Goal: Task Accomplishment & Management: Complete application form

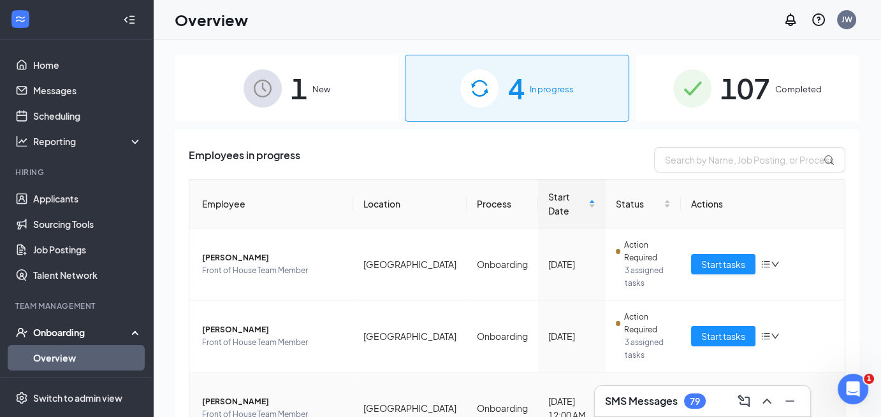
click at [721, 402] on span "Start tasks" at bounding box center [723, 409] width 44 height 14
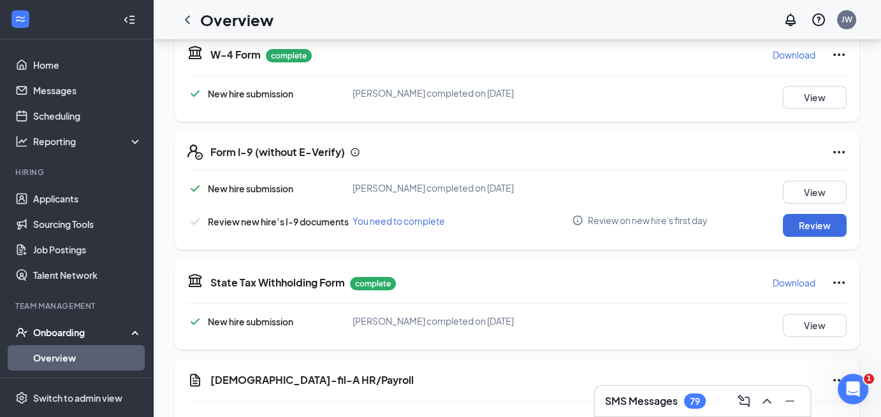
scroll to position [300, 0]
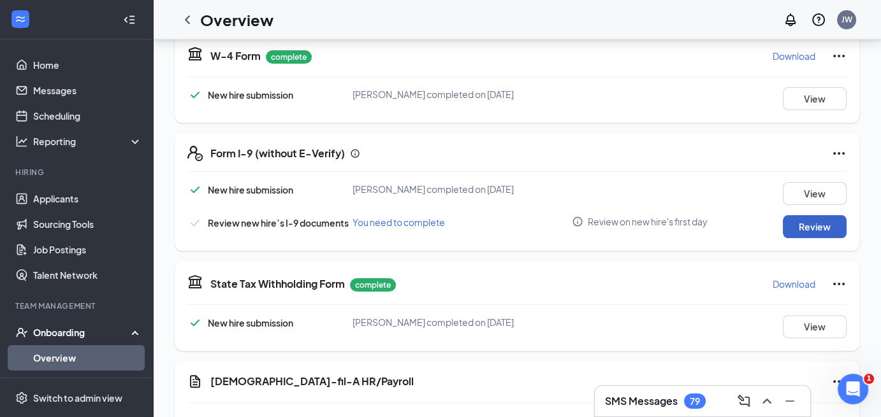
click at [815, 223] on button "Review" at bounding box center [815, 226] width 64 height 23
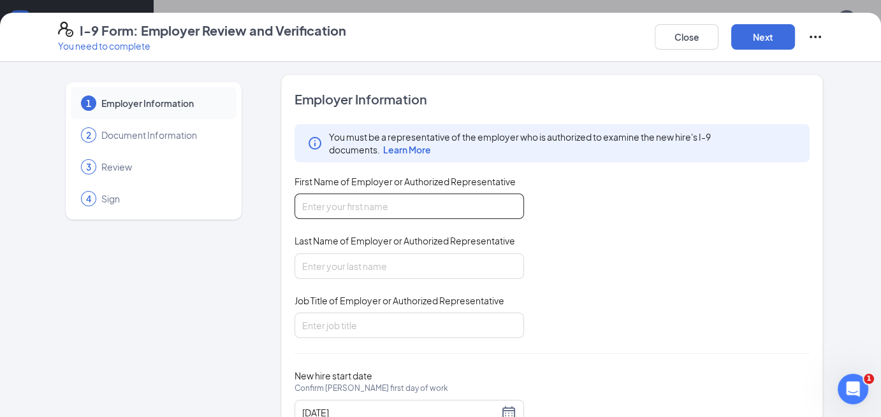
click at [397, 205] on input "First Name of Employer or Authorized Representative" at bounding box center [408, 206] width 229 height 25
type input "[PERSON_NAME]"
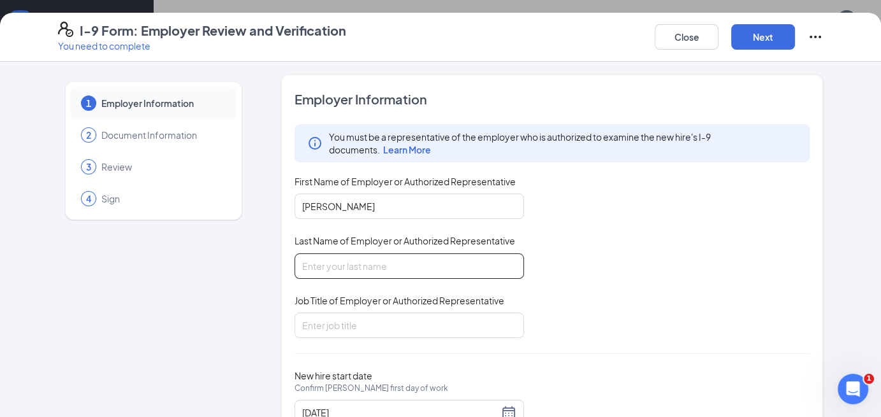
drag, startPoint x: 343, startPoint y: 265, endPoint x: 383, endPoint y: 302, distance: 54.6
click at [383, 302] on div "You must be a representative of the employer who is authorized to examine the n…" at bounding box center [551, 231] width 515 height 214
type input "[PERSON_NAME]"
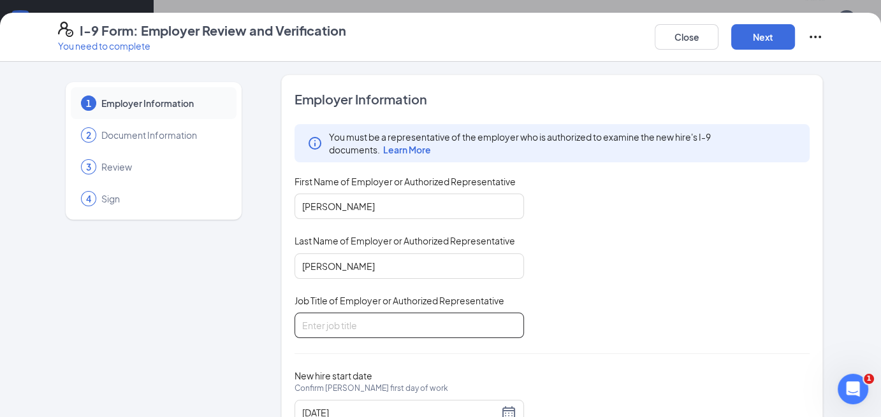
click at [328, 326] on input "Job Title of Employer or Authorized Representative" at bounding box center [408, 325] width 229 height 25
type input "Director"
click at [768, 32] on button "Next" at bounding box center [763, 36] width 64 height 25
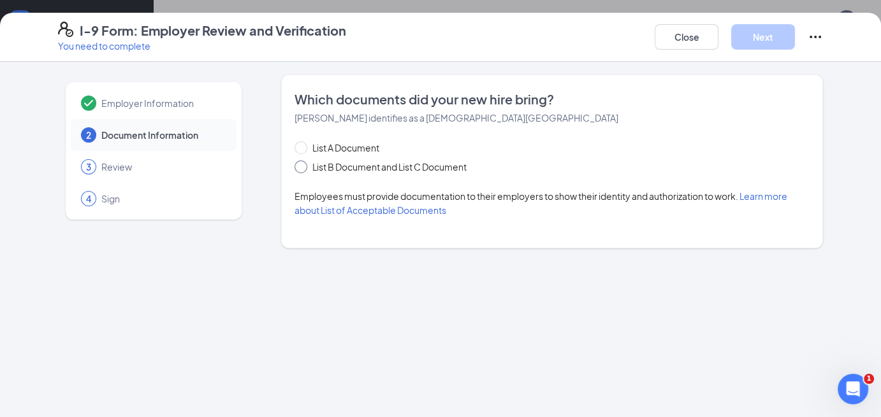
click at [300, 167] on input "List B Document and List C Document" at bounding box center [298, 165] width 9 height 9
radio input "true"
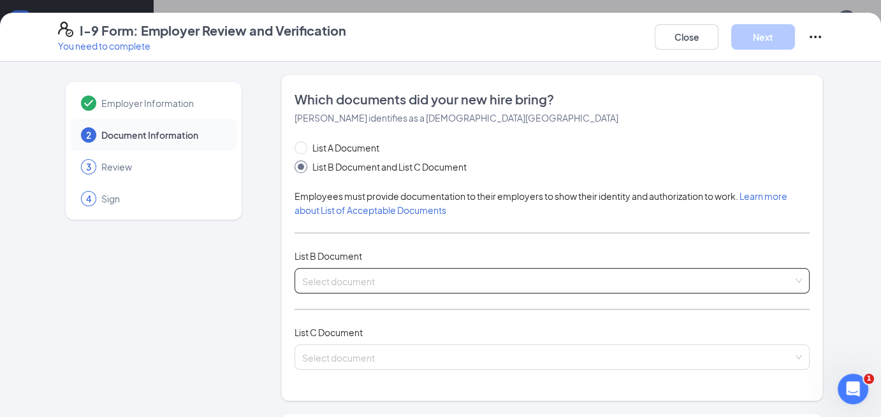
click at [339, 282] on input "search" at bounding box center [547, 278] width 491 height 19
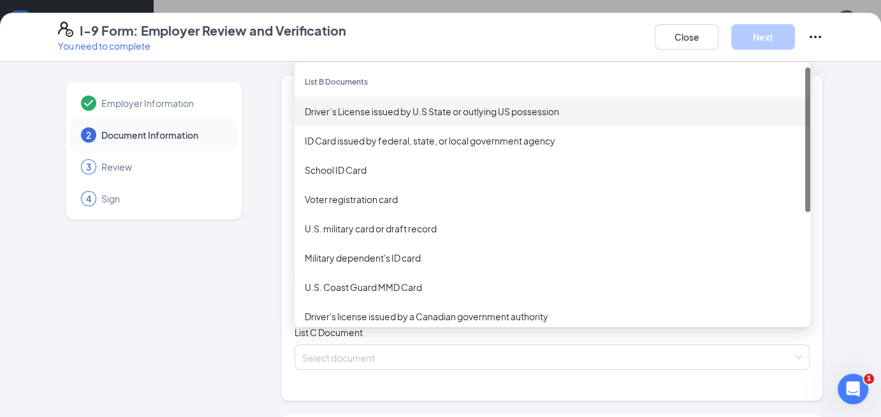
click at [407, 111] on div "Driver’s License issued by U.S State or outlying US possession" at bounding box center [552, 112] width 495 height 14
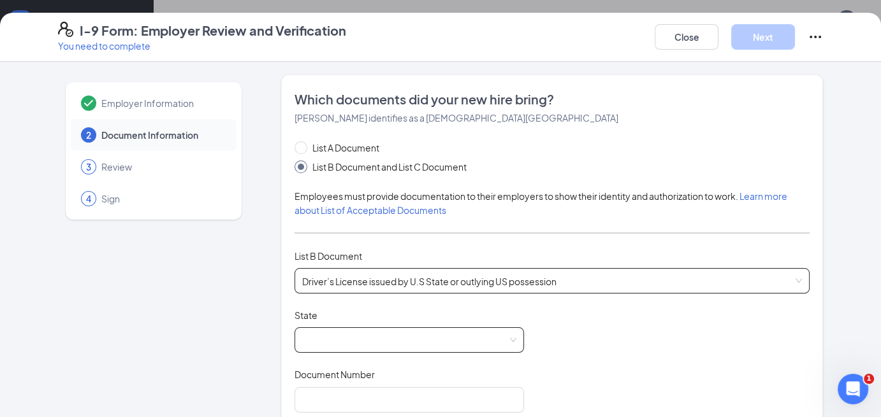
click at [311, 335] on span at bounding box center [409, 340] width 214 height 24
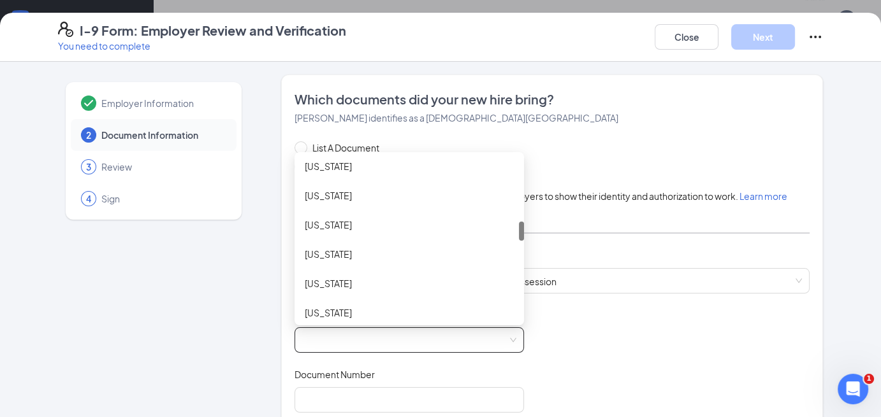
scroll to position [533, 0]
drag, startPoint x: 515, startPoint y: 157, endPoint x: 513, endPoint y: 219, distance: 62.5
click at [519, 220] on div at bounding box center [521, 229] width 5 height 19
click at [326, 219] on div "[US_STATE]" at bounding box center [409, 225] width 209 height 14
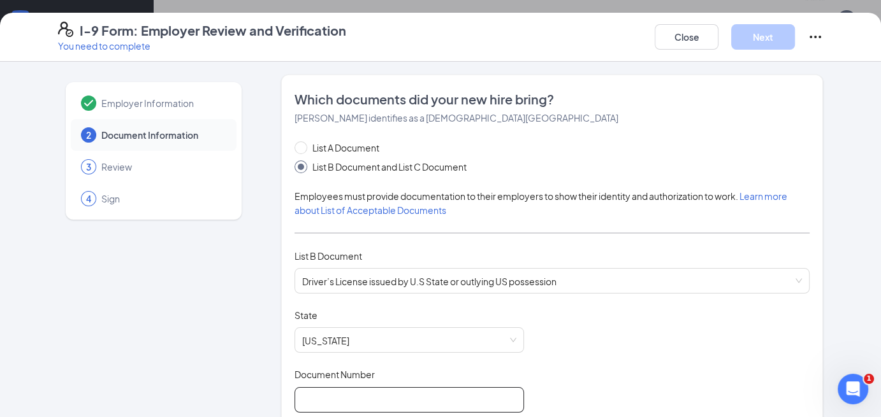
click at [315, 397] on input "Document Number" at bounding box center [408, 400] width 229 height 25
click at [488, 164] on div "List B Document and List C Document" at bounding box center [393, 167] width 198 height 14
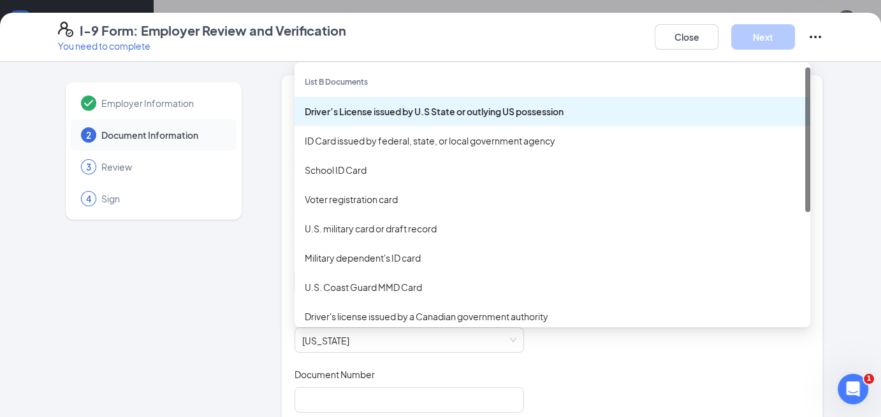
click at [723, 273] on div "Driver’s License issued by U.S State or outlying [DEMOGRAPHIC_DATA] possession …" at bounding box center [551, 280] width 515 height 25
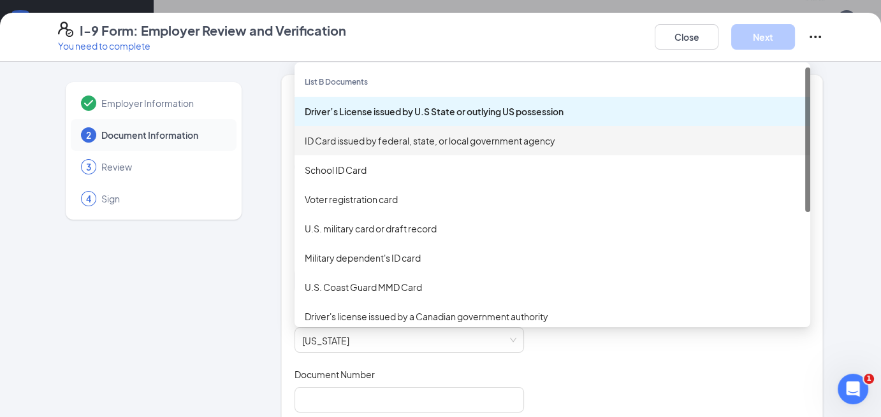
click at [523, 140] on div "ID Card issued by federal, state, or local government agency" at bounding box center [552, 141] width 495 height 14
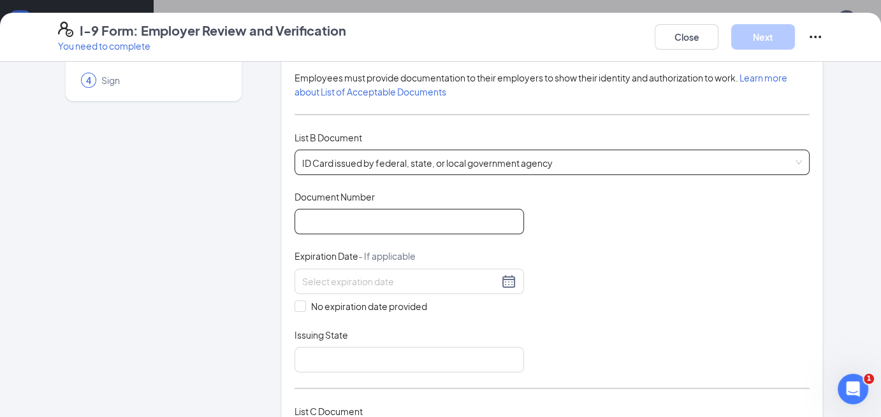
scroll to position [122, 0]
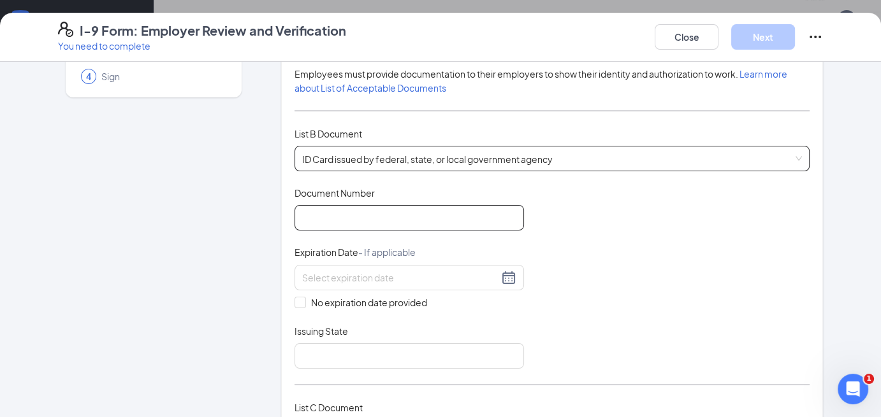
click at [307, 224] on input "Document Number" at bounding box center [408, 217] width 229 height 25
type input "007437725"
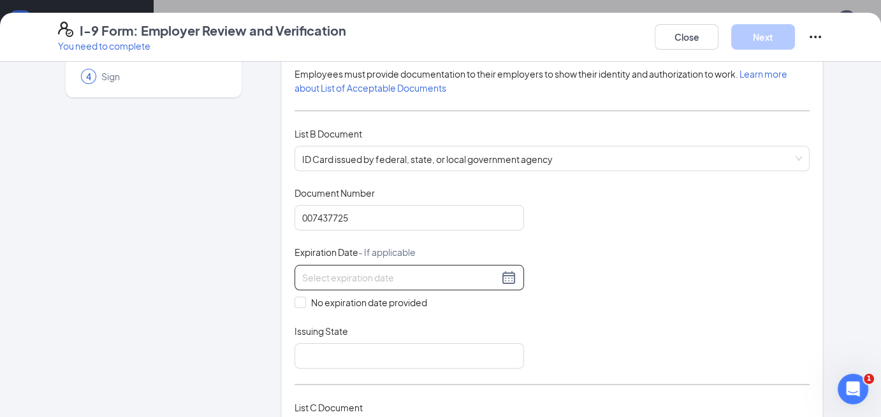
click at [308, 272] on input at bounding box center [400, 278] width 196 height 14
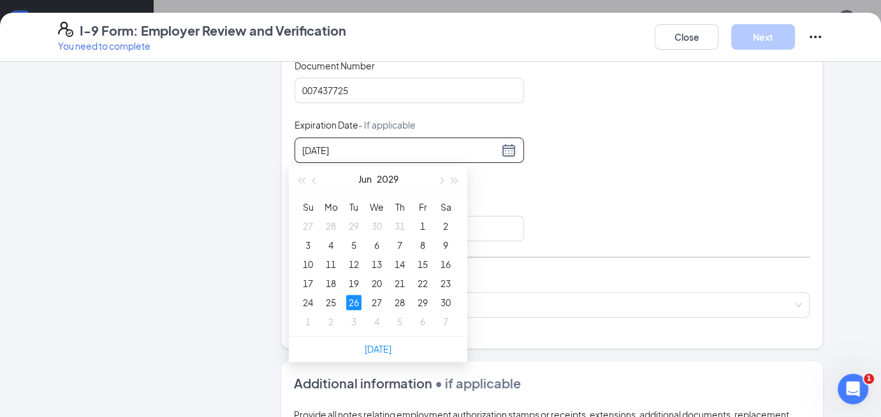
scroll to position [425, 0]
click at [355, 306] on div "26" at bounding box center [353, 301] width 15 height 15
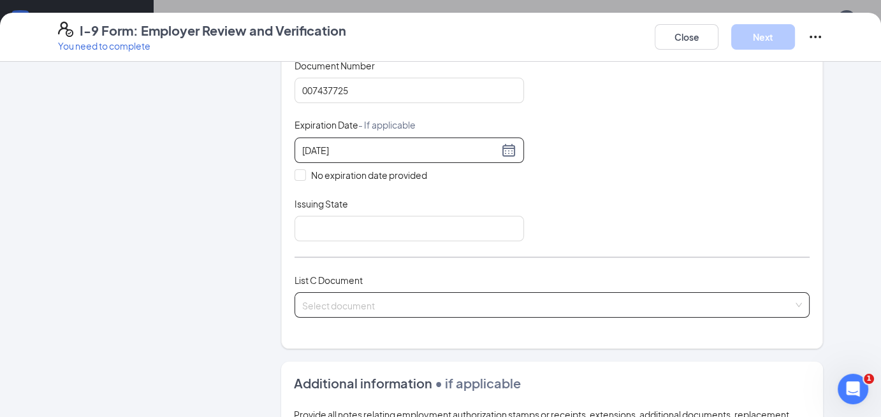
type input "[DATE]"
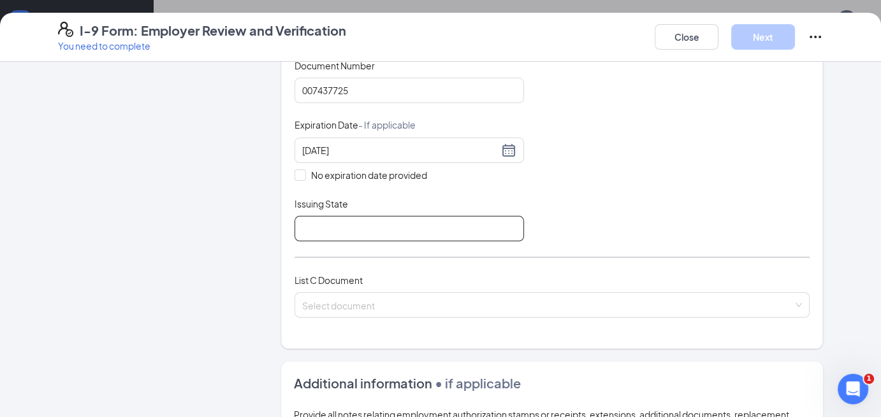
click at [327, 224] on input "Issuing State" at bounding box center [408, 228] width 229 height 25
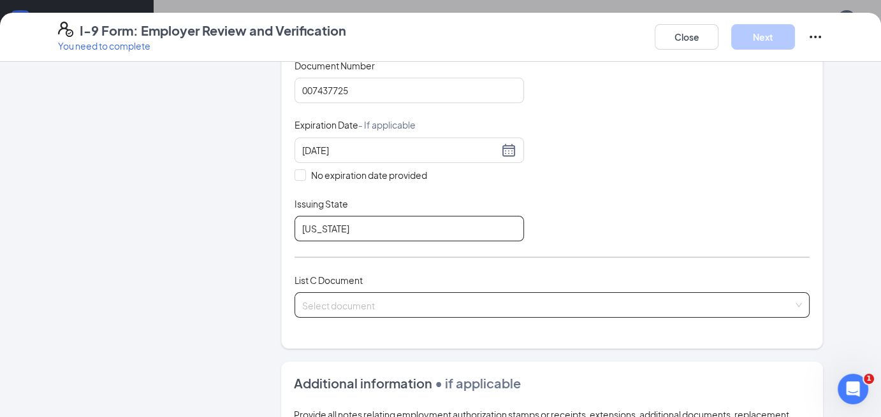
type input "[US_STATE]"
click at [347, 307] on div "Select document List C Documents Unrestricted Social Security Card Certificatio…" at bounding box center [551, 305] width 515 height 25
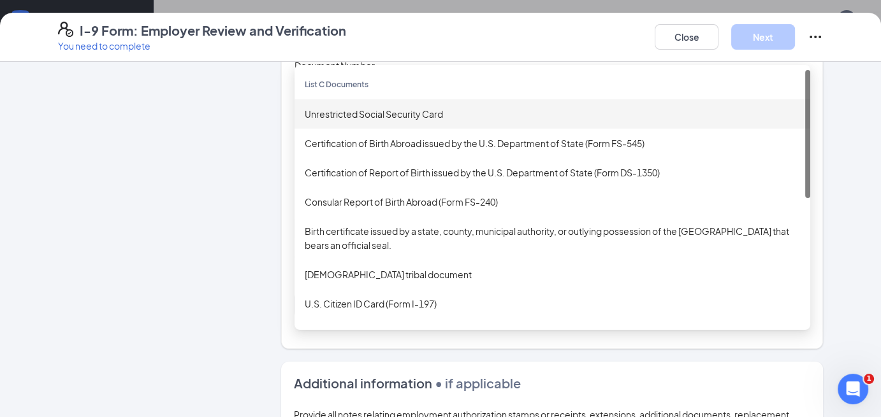
click at [342, 108] on div "Unrestricted Social Security Card" at bounding box center [552, 114] width 495 height 14
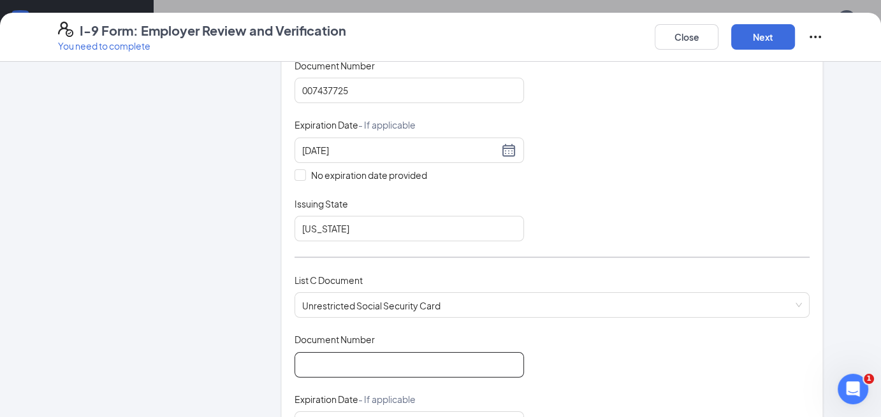
click at [317, 364] on input "Document Number" at bounding box center [408, 364] width 229 height 25
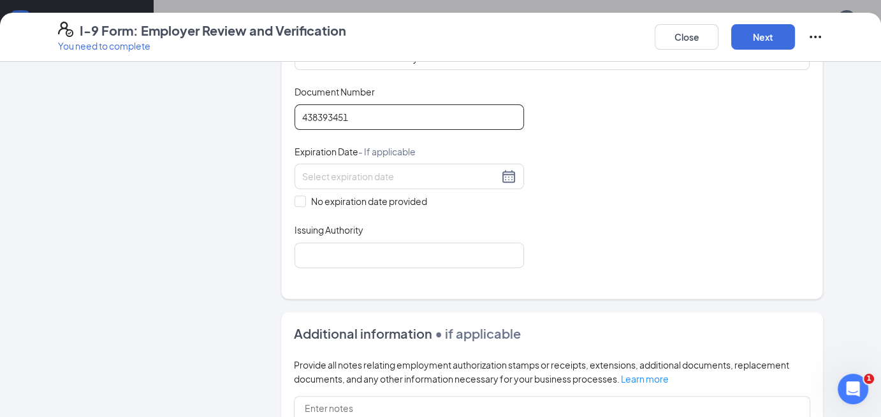
scroll to position [499, 0]
type input "438393451"
click at [294, 194] on input "No expiration date provided" at bounding box center [298, 198] width 9 height 9
checkbox input "true"
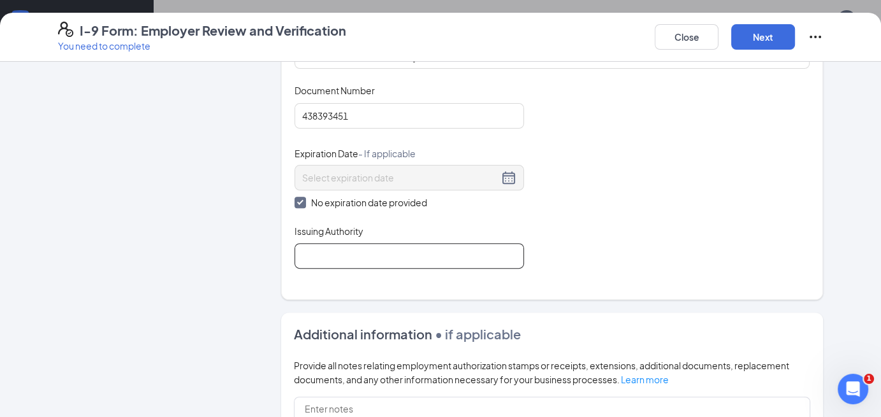
click at [331, 252] on input "Issuing Authority" at bounding box center [408, 255] width 229 height 25
type input "[GEOGRAPHIC_DATA]"
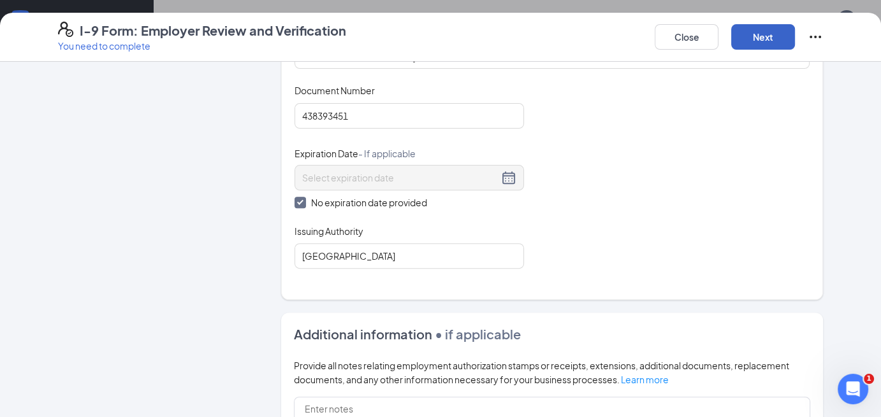
click at [764, 40] on button "Next" at bounding box center [763, 36] width 64 height 25
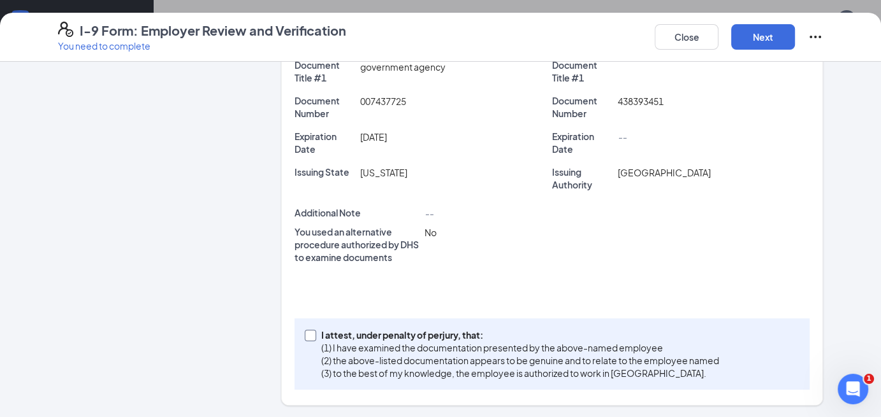
click at [306, 334] on input "I attest, under penalty of [PERSON_NAME], that: (1) I have examined the documen…" at bounding box center [309, 334] width 9 height 9
checkbox input "true"
click at [765, 40] on button "Next" at bounding box center [763, 36] width 64 height 25
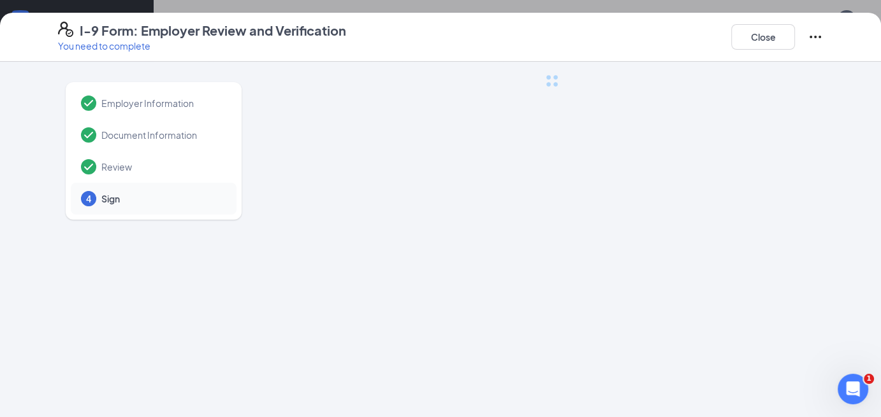
scroll to position [0, 0]
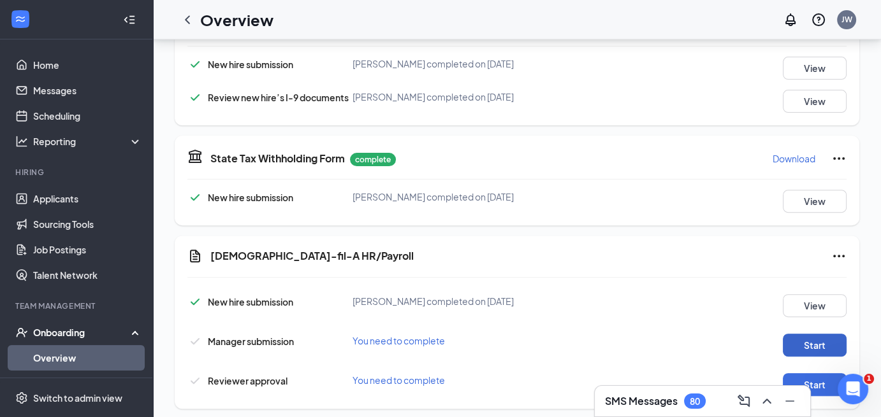
click at [820, 350] on button "Start" at bounding box center [815, 345] width 64 height 23
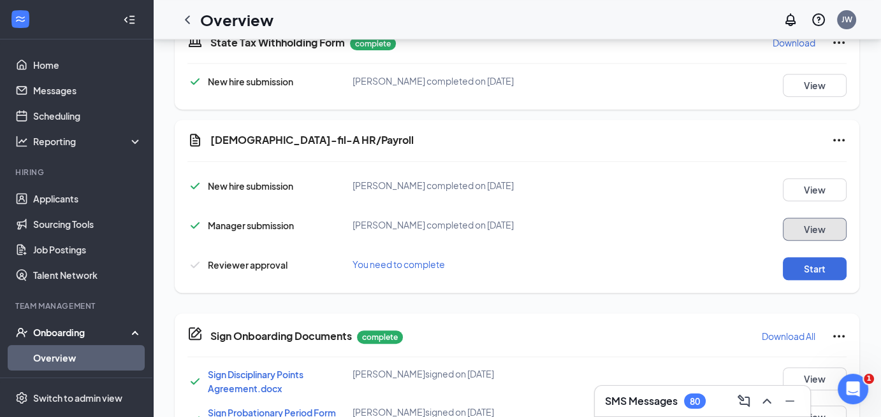
scroll to position [589, 0]
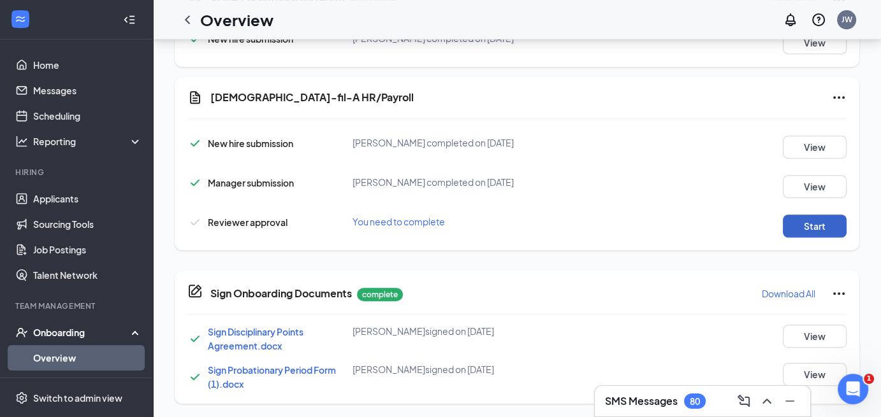
click at [815, 224] on button "Start" at bounding box center [815, 226] width 64 height 23
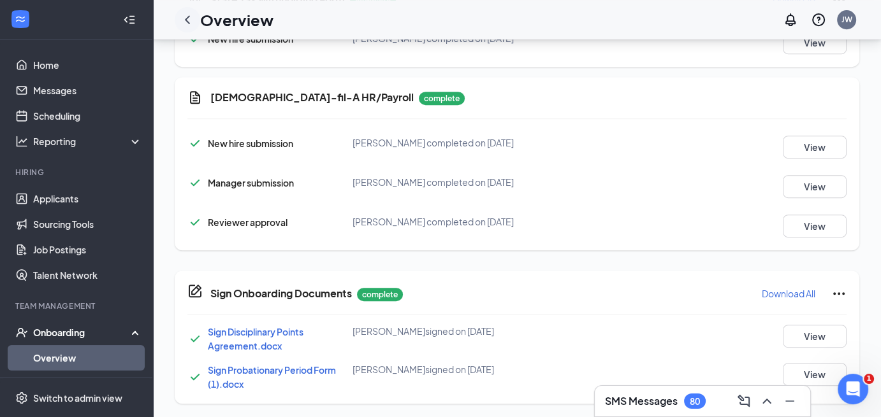
click at [190, 25] on icon "ChevronLeft" at bounding box center [187, 19] width 15 height 15
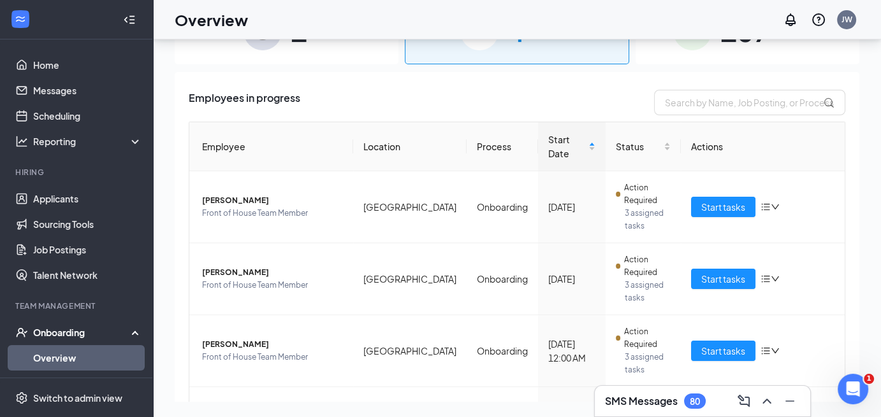
scroll to position [57, 0]
click at [719, 344] on span "Start tasks" at bounding box center [723, 351] width 44 height 14
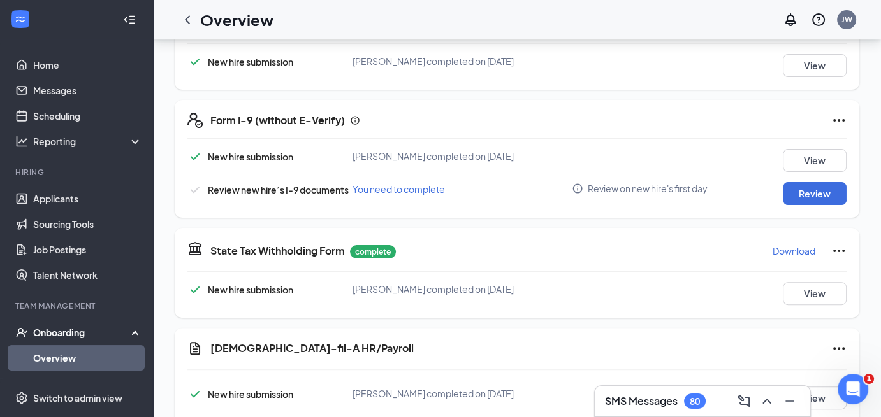
scroll to position [262, 0]
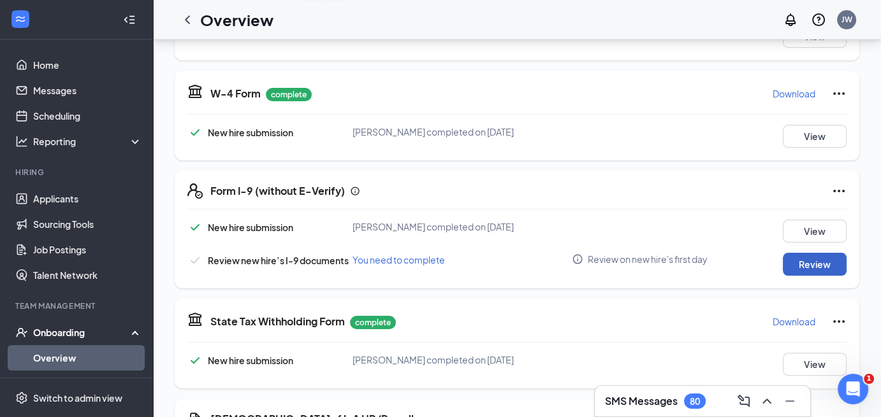
click at [829, 256] on button "Review" at bounding box center [815, 264] width 64 height 23
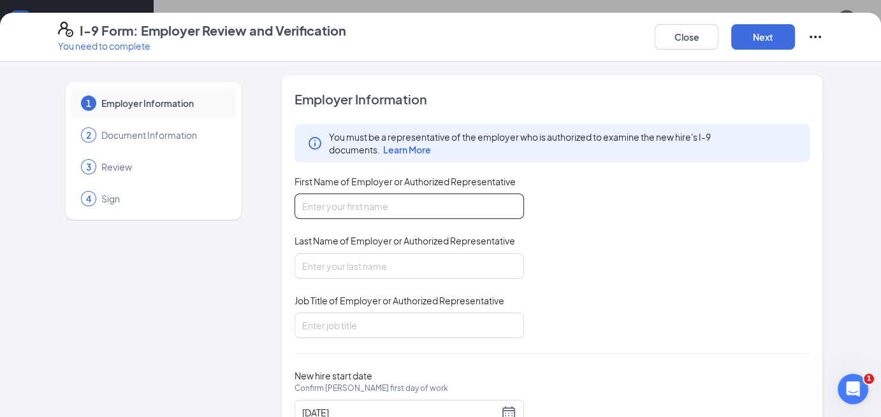
click at [352, 203] on input "First Name of Employer or Authorized Representative" at bounding box center [408, 206] width 229 height 25
type input "[PERSON_NAME]"
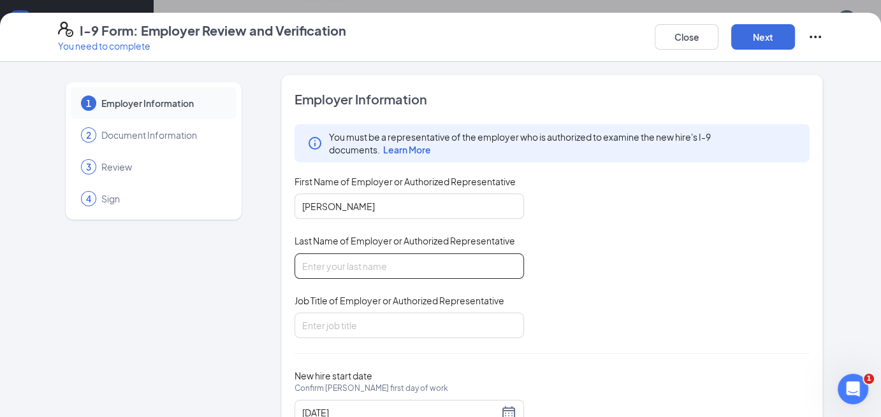
click at [340, 269] on input "Last Name of Employer or Authorized Representative" at bounding box center [408, 266] width 229 height 25
type input "[PERSON_NAME]"
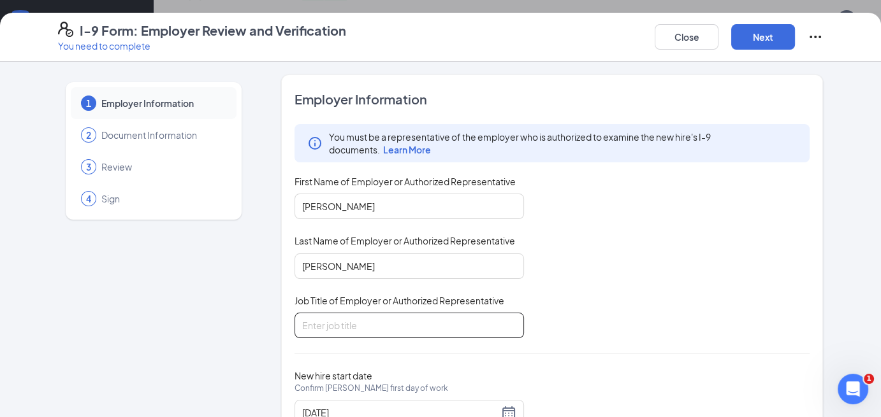
drag, startPoint x: 308, startPoint y: 337, endPoint x: 324, endPoint y: 317, distance: 25.4
click at [324, 317] on div "Employer Information You must be a representative of the employer who is author…" at bounding box center [551, 266] width 515 height 351
click at [324, 317] on input "Job Title of Employer or Authorized Representative" at bounding box center [408, 325] width 229 height 25
click at [336, 322] on input "Job Title of Employer or Authorized Representative" at bounding box center [408, 325] width 229 height 25
type input "Director"
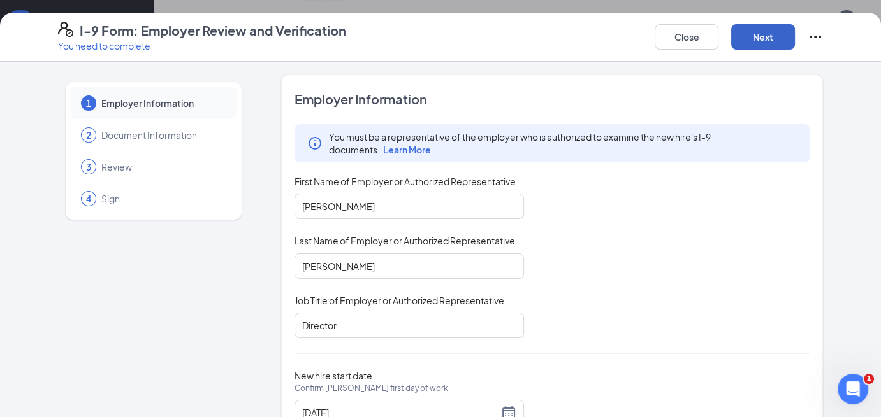
click at [770, 27] on button "Next" at bounding box center [763, 36] width 64 height 25
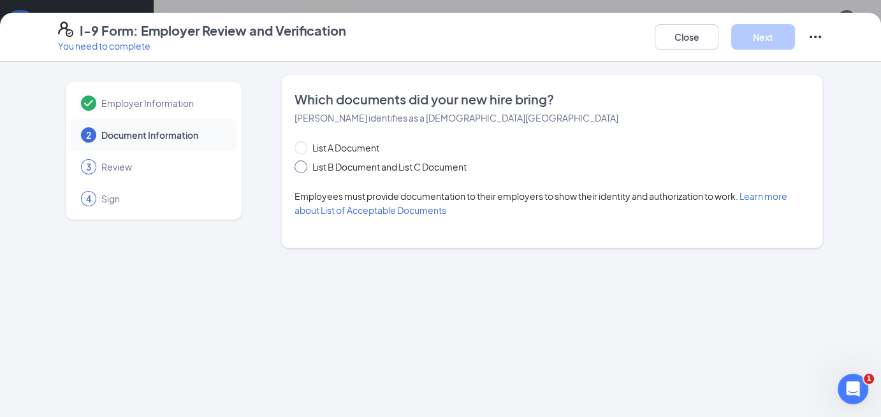
click at [300, 167] on input "List B Document and List C Document" at bounding box center [298, 165] width 9 height 9
radio input "true"
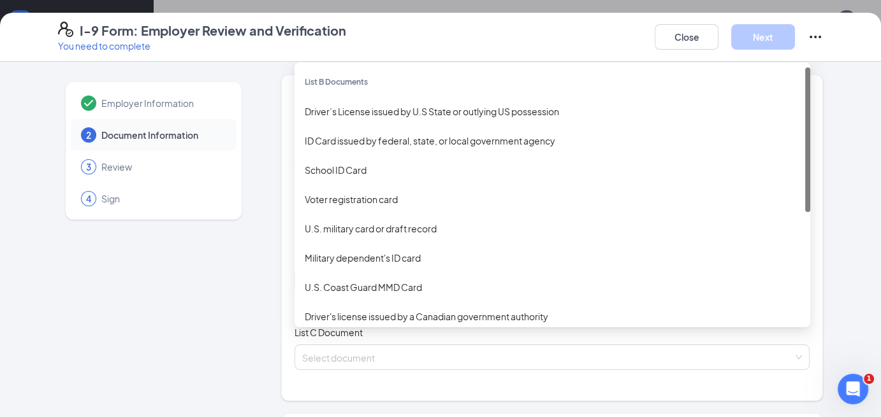
click at [333, 281] on div "Select document List B Documents Driver’s License issued by U.S State or outlyi…" at bounding box center [551, 280] width 515 height 25
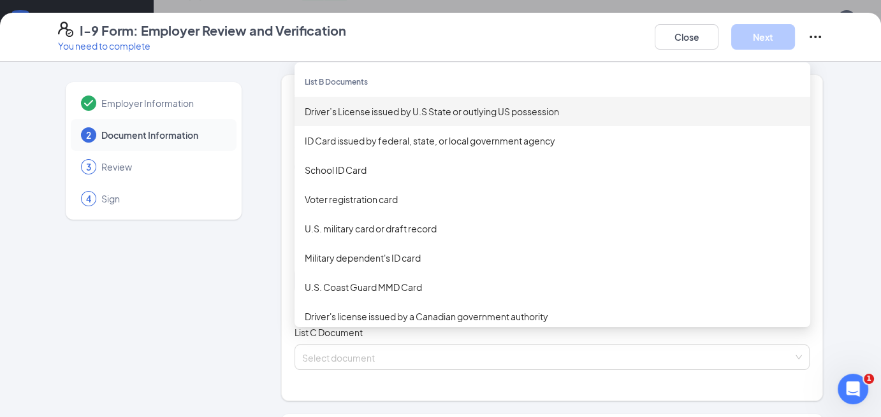
click at [404, 116] on div "Driver’s License issued by U.S State or outlying US possession" at bounding box center [552, 112] width 495 height 14
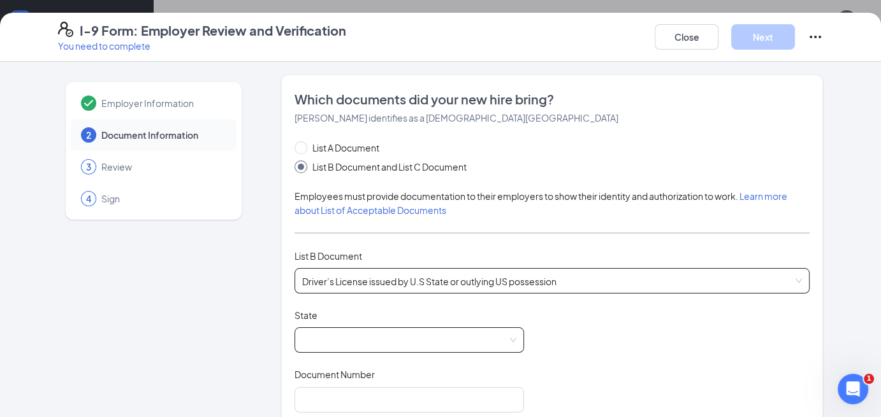
click at [332, 342] on span at bounding box center [409, 340] width 214 height 24
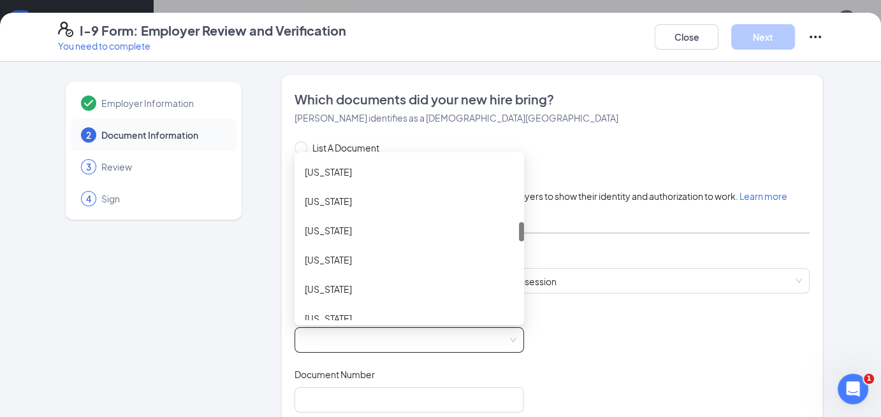
scroll to position [562, 0]
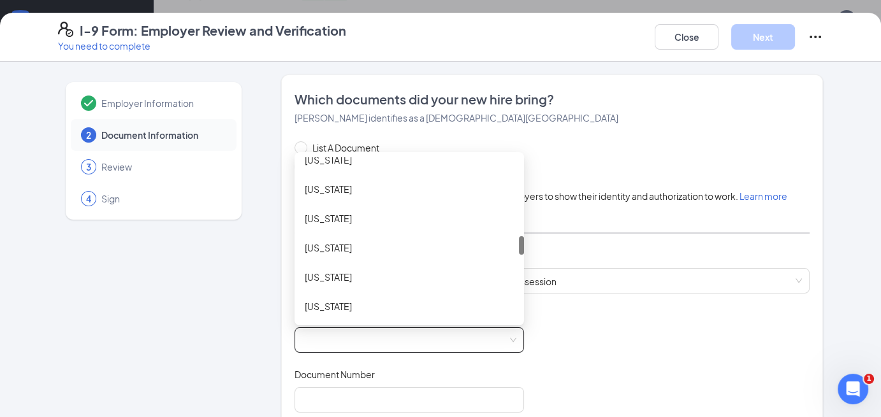
drag, startPoint x: 517, startPoint y: 164, endPoint x: 523, endPoint y: 244, distance: 79.9
click at [523, 244] on div "List A Document List B Document and List C Document Employees must provide docu…" at bounding box center [551, 392] width 515 height 502
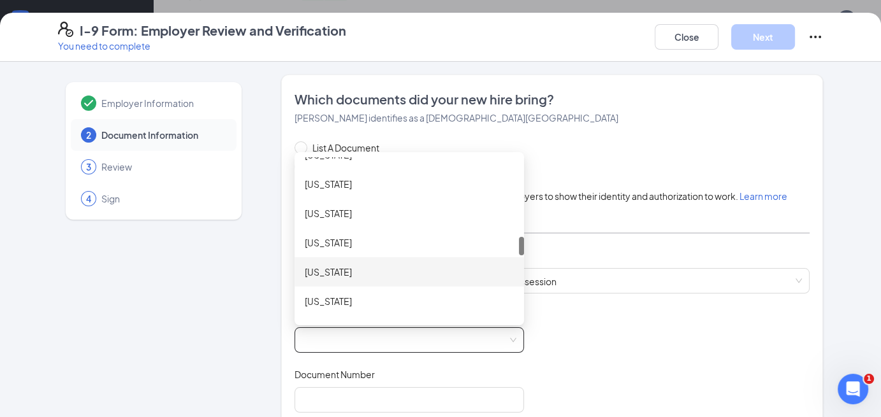
click at [314, 272] on div "[US_STATE]" at bounding box center [409, 272] width 209 height 14
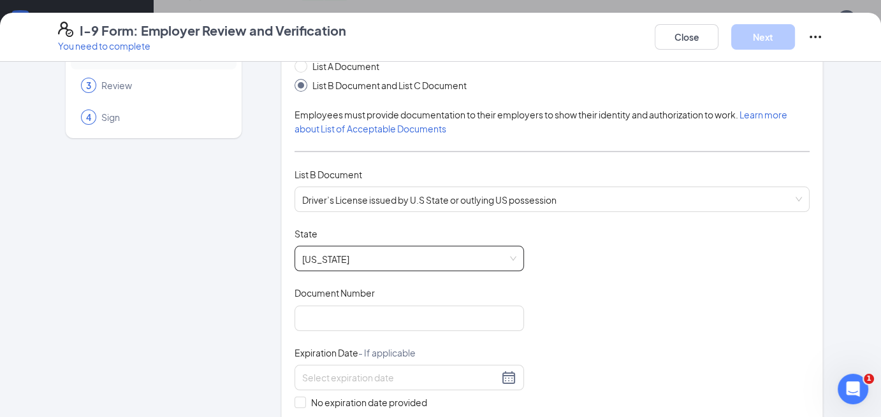
scroll to position [200, 0]
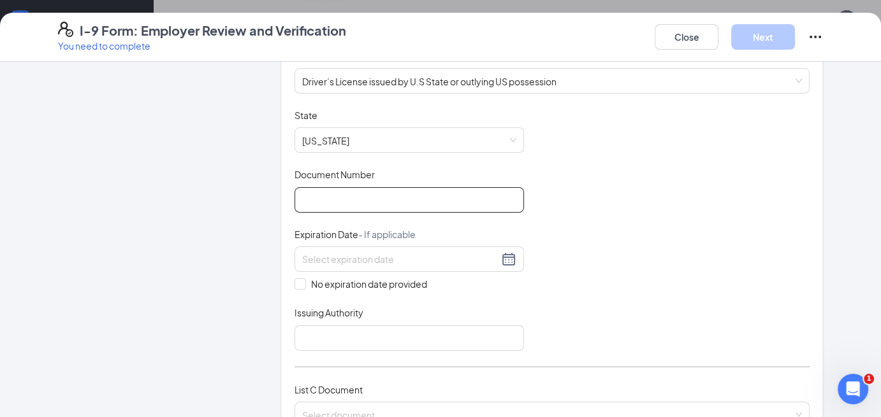
click at [315, 196] on input "Document Number" at bounding box center [408, 199] width 229 height 25
type input "S123202008"
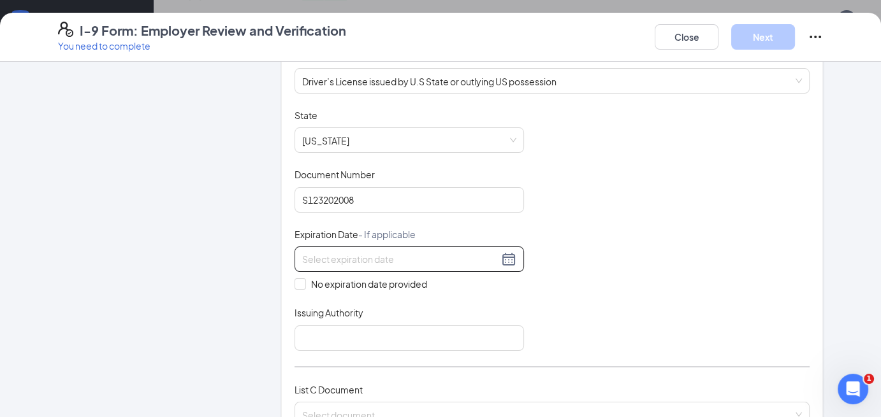
click at [323, 261] on input at bounding box center [400, 259] width 196 height 14
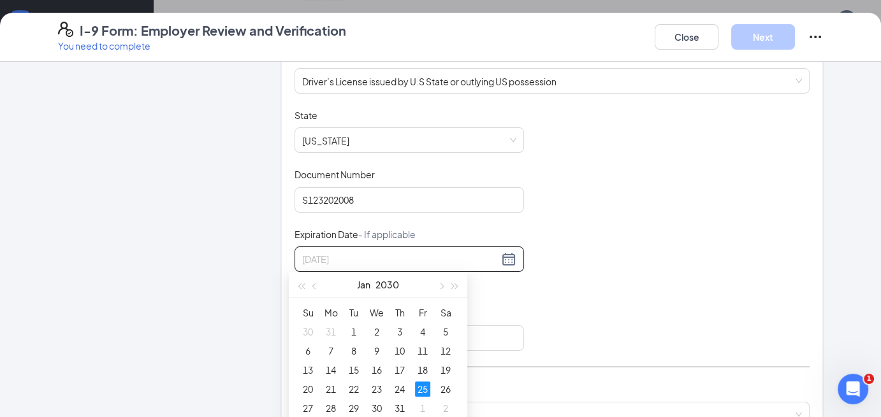
click at [422, 389] on div "25" at bounding box center [422, 389] width 15 height 15
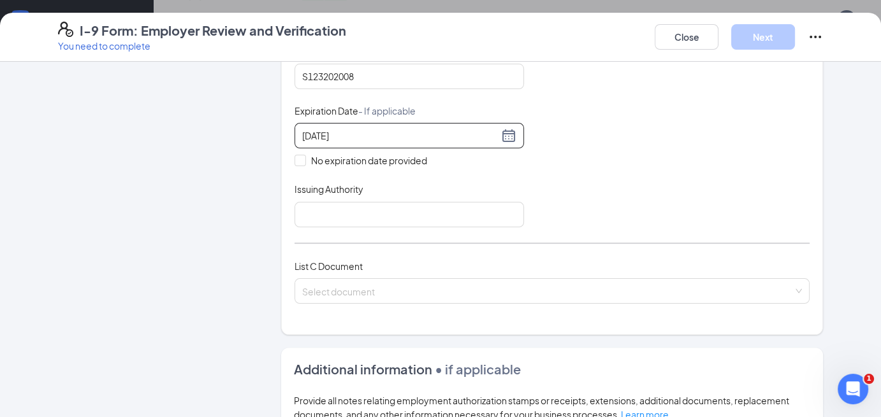
scroll to position [341, 0]
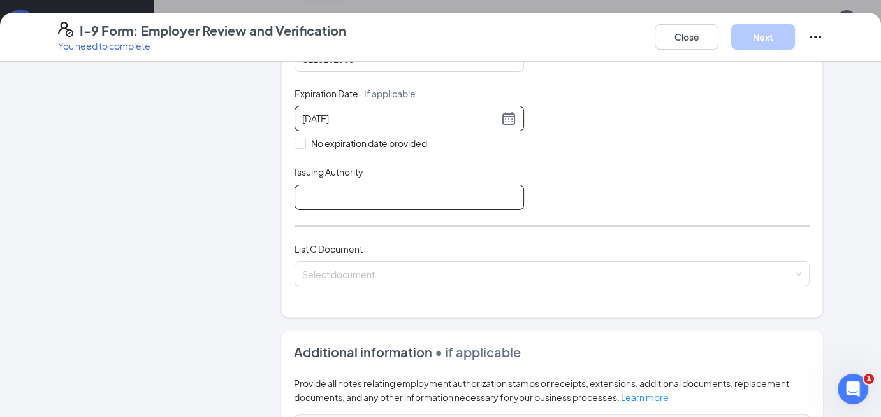
type input "[DATE]"
click at [306, 196] on input "Issuing Authority" at bounding box center [408, 197] width 229 height 25
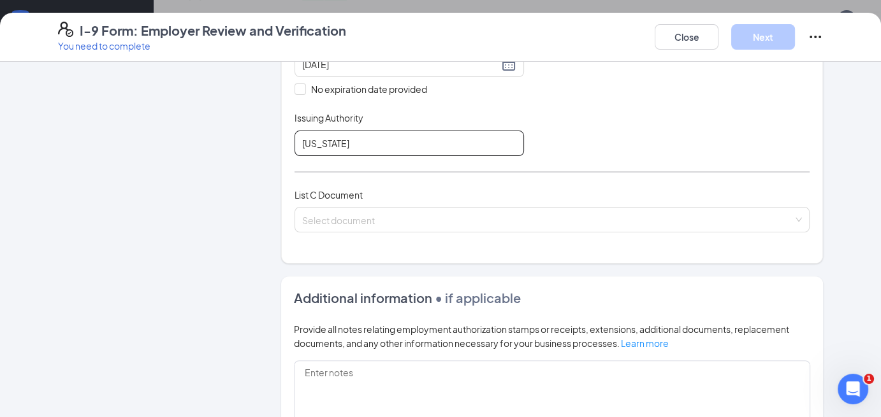
scroll to position [396, 0]
type input "[US_STATE]"
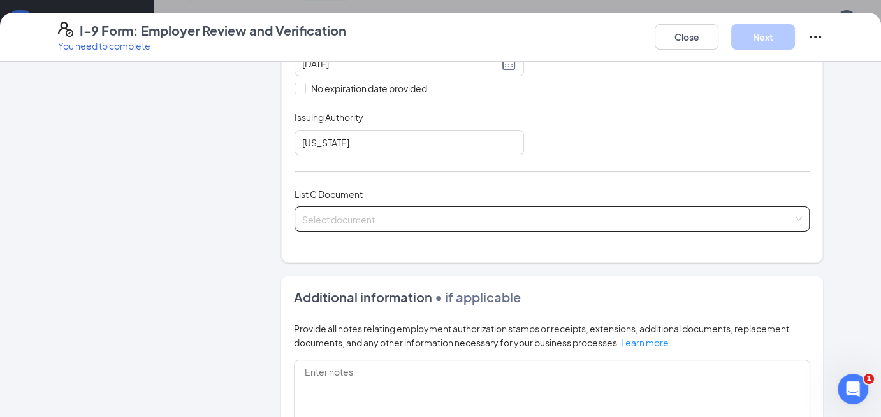
click at [363, 215] on input "search" at bounding box center [547, 216] width 491 height 19
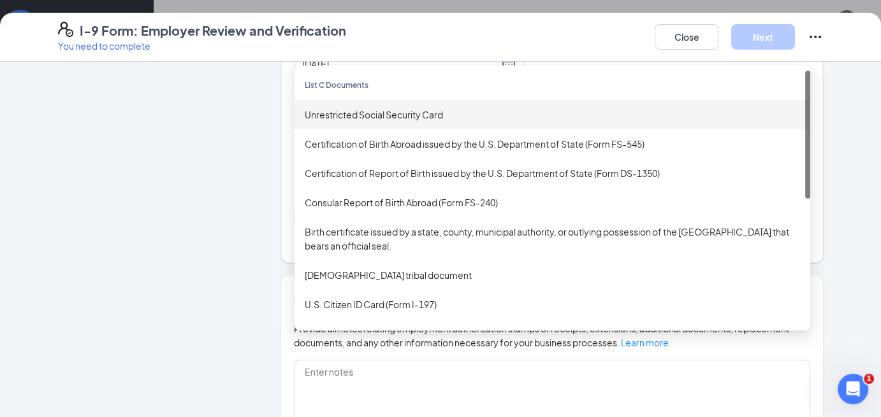
click at [364, 108] on div "Unrestricted Social Security Card" at bounding box center [552, 115] width 495 height 14
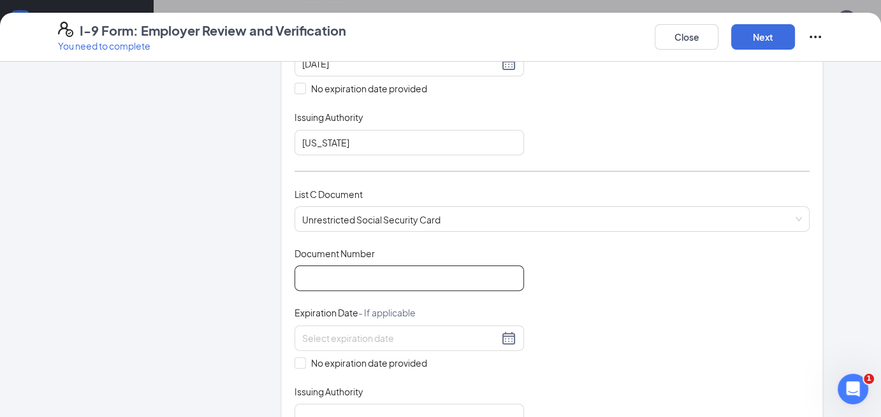
click at [326, 279] on input "Document Number" at bounding box center [408, 278] width 229 height 25
type input "498960996"
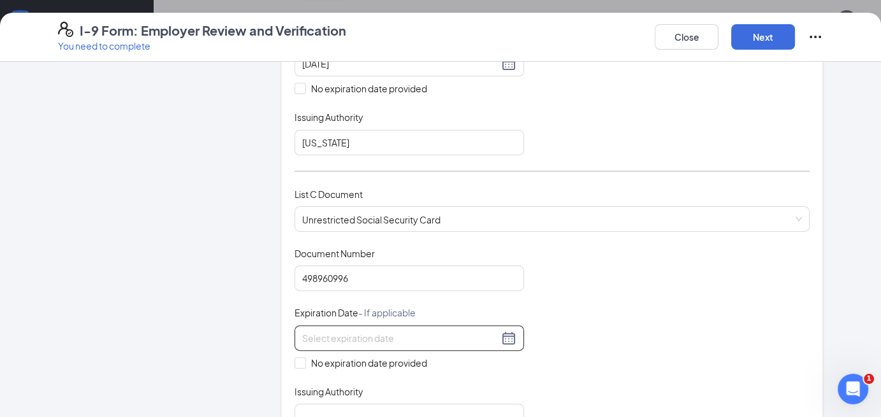
click at [335, 337] on input at bounding box center [400, 338] width 196 height 14
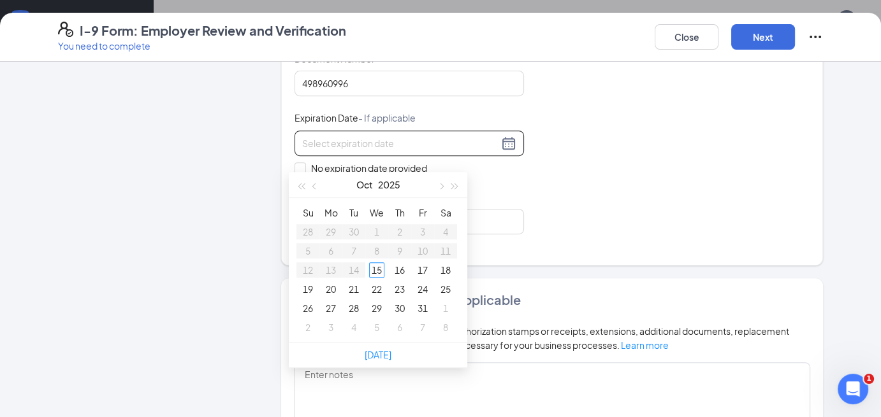
scroll to position [436, 0]
type input "[DATE]"
click at [294, 163] on input "No expiration date provided" at bounding box center [298, 167] width 9 height 9
checkbox input "true"
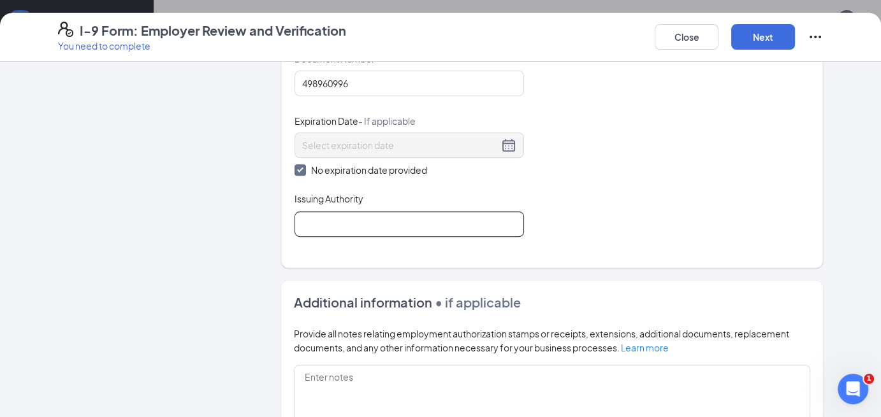
click at [329, 223] on input "Issuing Authority" at bounding box center [408, 224] width 229 height 25
type input "[GEOGRAPHIC_DATA]"
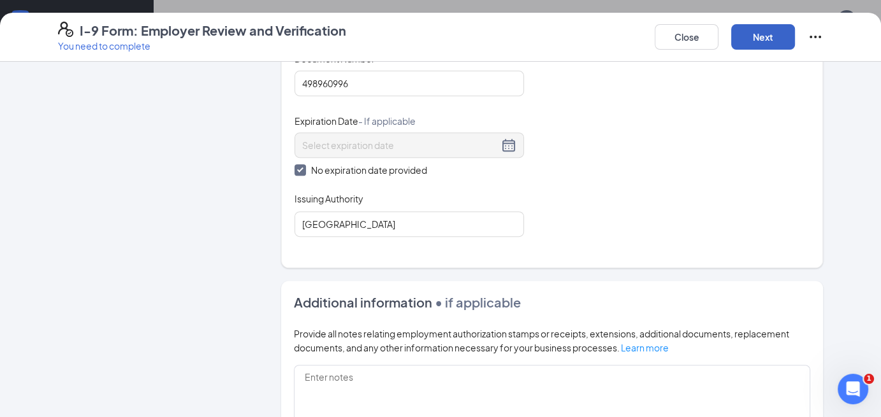
click at [772, 32] on button "Next" at bounding box center [763, 36] width 64 height 25
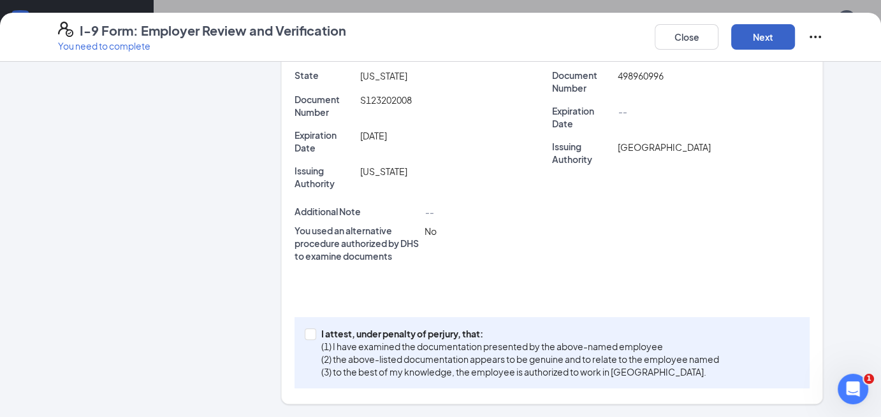
scroll to position [327, 0]
click at [305, 333] on input "I attest, under penalty of [PERSON_NAME], that: (1) I have examined the documen…" at bounding box center [309, 334] width 9 height 9
checkbox input "true"
click at [767, 36] on button "Next" at bounding box center [763, 36] width 64 height 25
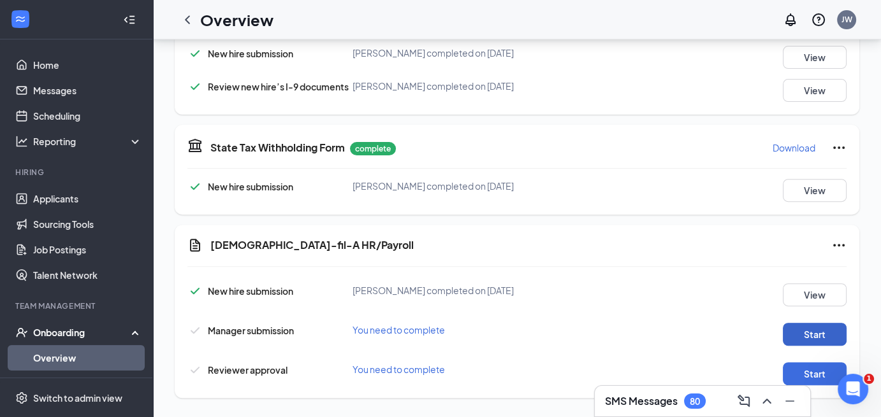
click at [816, 333] on button "Start" at bounding box center [815, 334] width 64 height 23
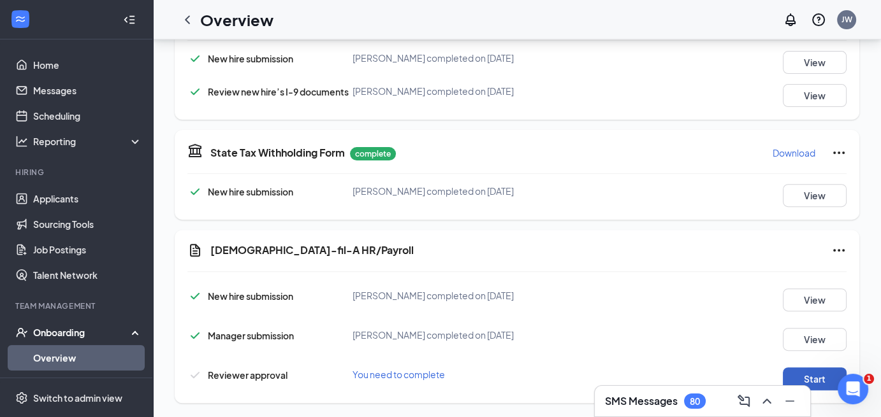
click at [817, 379] on button "Start" at bounding box center [815, 379] width 64 height 23
click at [186, 14] on icon "ChevronLeft" at bounding box center [187, 19] width 15 height 15
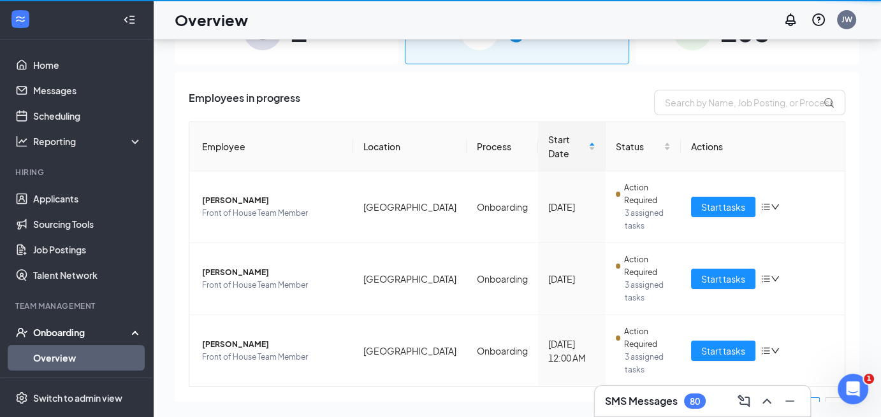
scroll to position [57, 0]
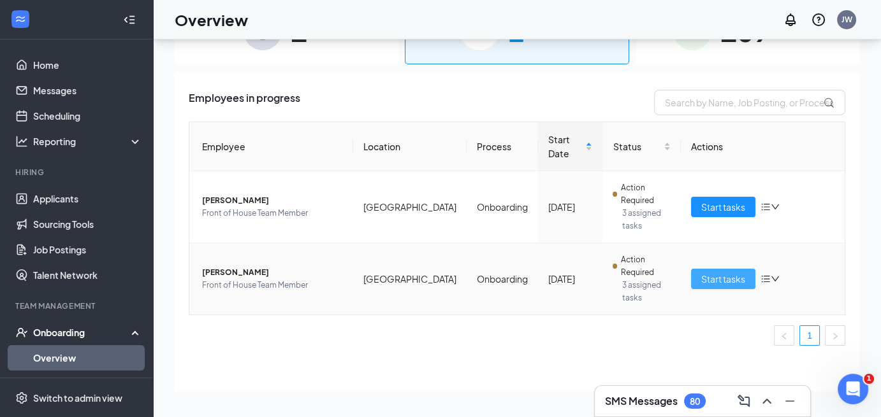
click at [725, 272] on span "Start tasks" at bounding box center [723, 279] width 44 height 14
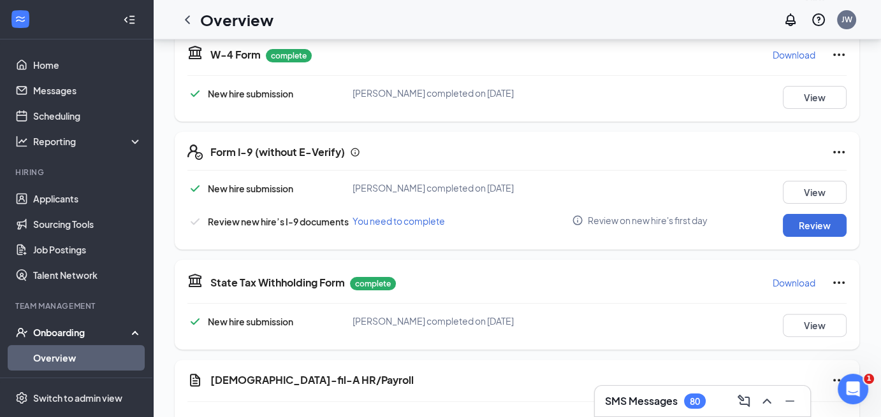
scroll to position [283, 0]
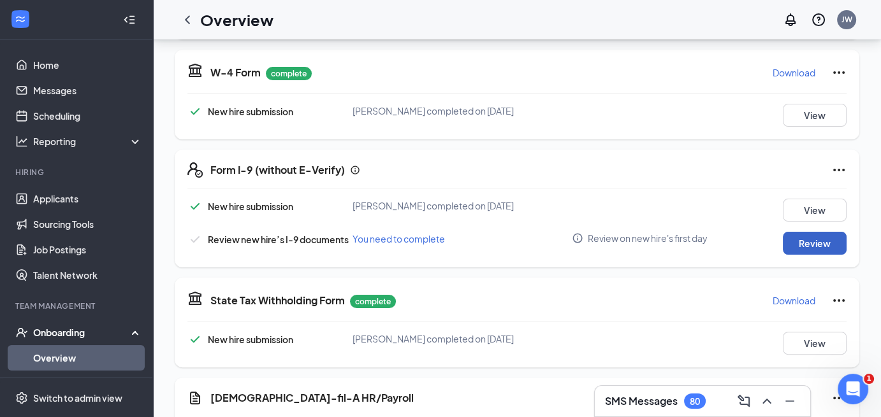
click at [812, 241] on button "Review" at bounding box center [815, 243] width 64 height 23
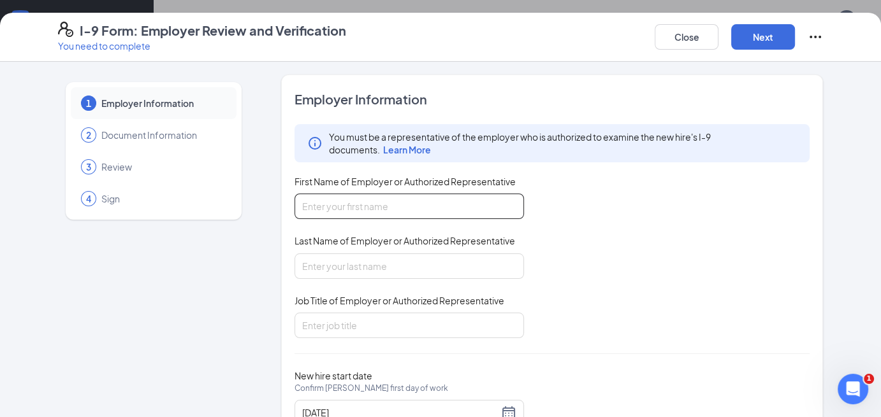
click at [321, 210] on input "First Name of Employer or Authorized Representative" at bounding box center [408, 206] width 229 height 25
type input "[PERSON_NAME]"
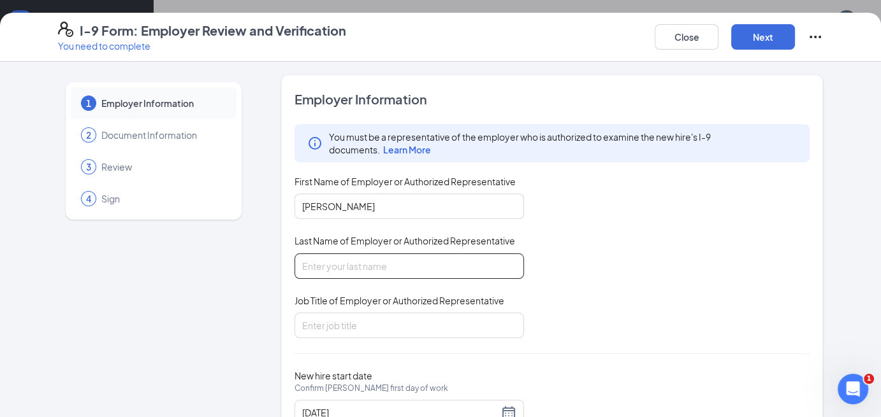
click at [327, 267] on input "Last Name of Employer or Authorized Representative" at bounding box center [408, 266] width 229 height 25
type input "[PERSON_NAME]"
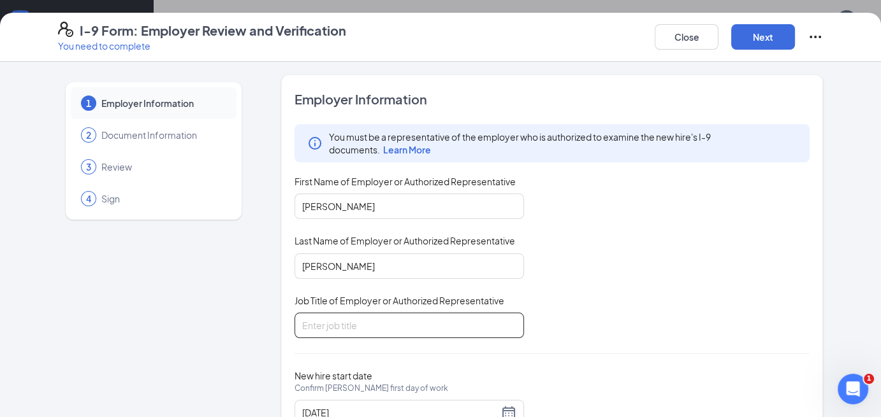
click at [323, 322] on input "Job Title of Employer or Authorized Representative" at bounding box center [408, 325] width 229 height 25
type input "Director"
click at [765, 34] on button "Next" at bounding box center [763, 36] width 64 height 25
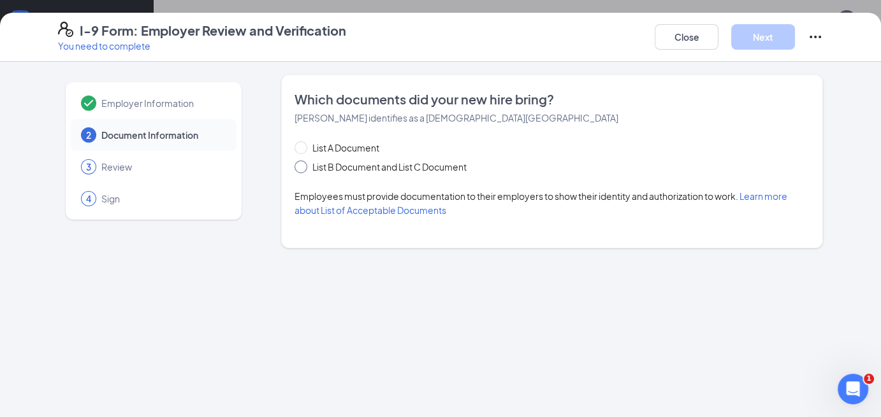
click at [295, 169] on input "List B Document and List C Document" at bounding box center [298, 165] width 9 height 9
radio input "true"
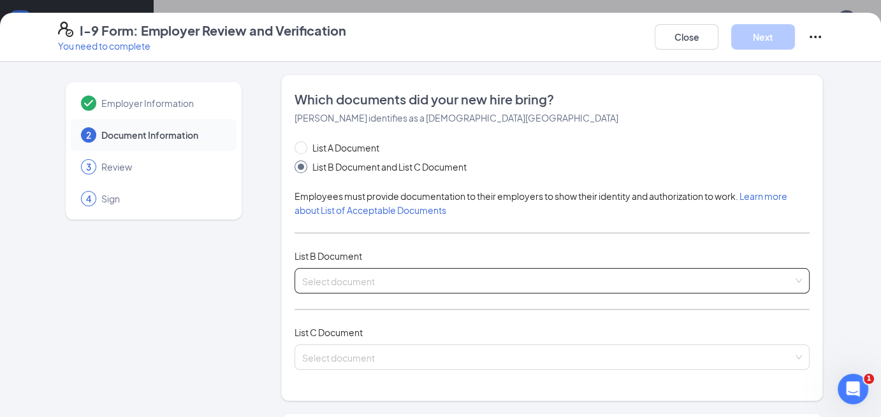
click at [337, 280] on div "Select document List B Documents Driver’s License issued by U.S State or outlyi…" at bounding box center [551, 280] width 515 height 25
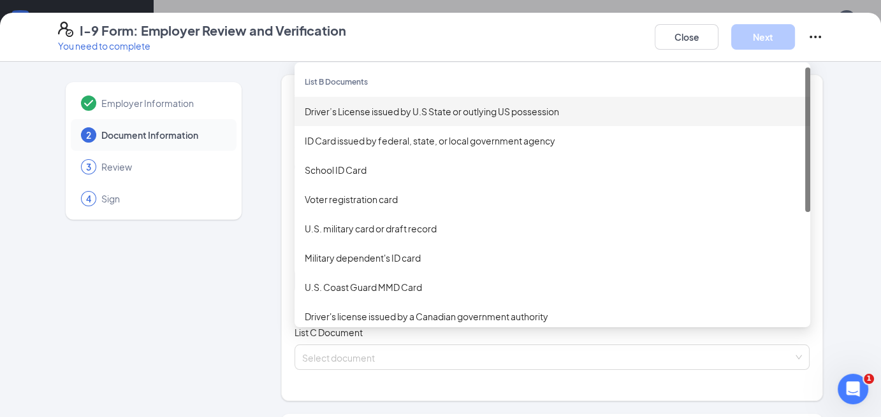
click at [366, 113] on div "Driver’s License issued by U.S State or outlying US possession" at bounding box center [552, 112] width 495 height 14
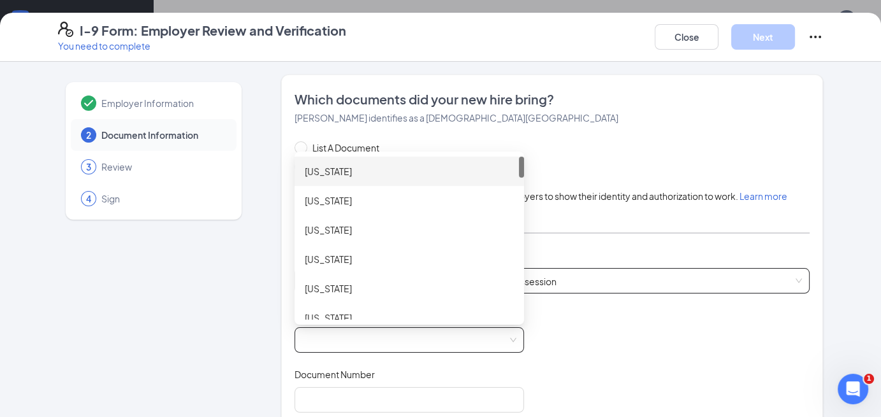
click at [337, 341] on span at bounding box center [409, 340] width 214 height 24
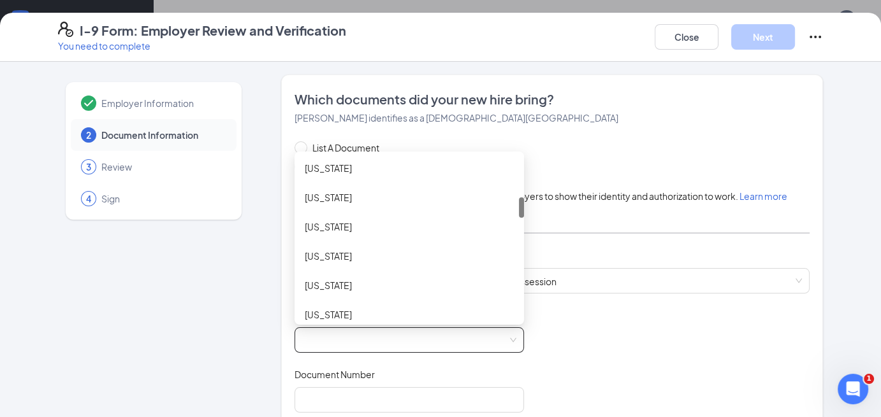
scroll to position [352, 0]
drag, startPoint x: 516, startPoint y: 161, endPoint x: 521, endPoint y: 205, distance: 44.3
click at [521, 205] on div "List A Document List B Document and List C Document Employees must provide docu…" at bounding box center [551, 392] width 515 height 502
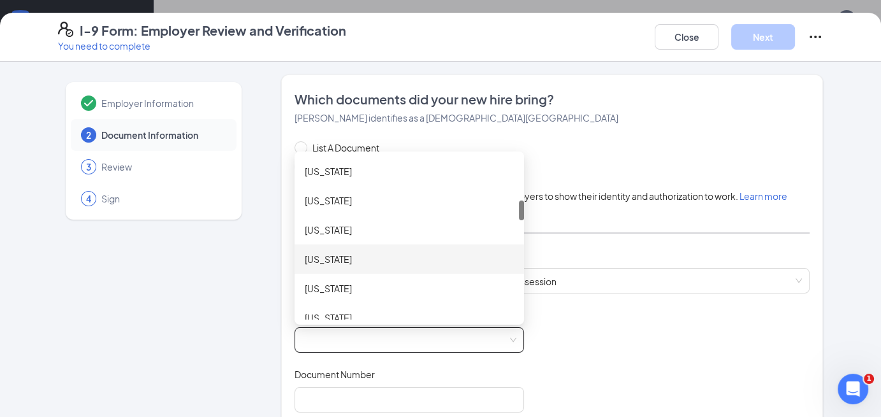
click at [309, 257] on div "[US_STATE]" at bounding box center [409, 259] width 209 height 14
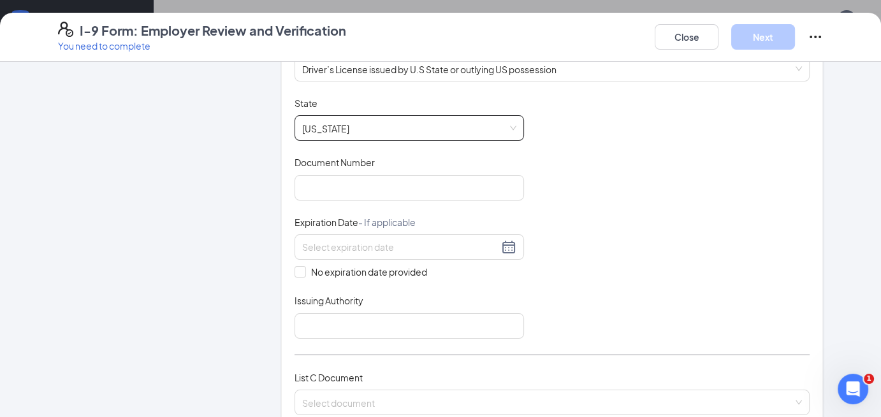
scroll to position [218, 0]
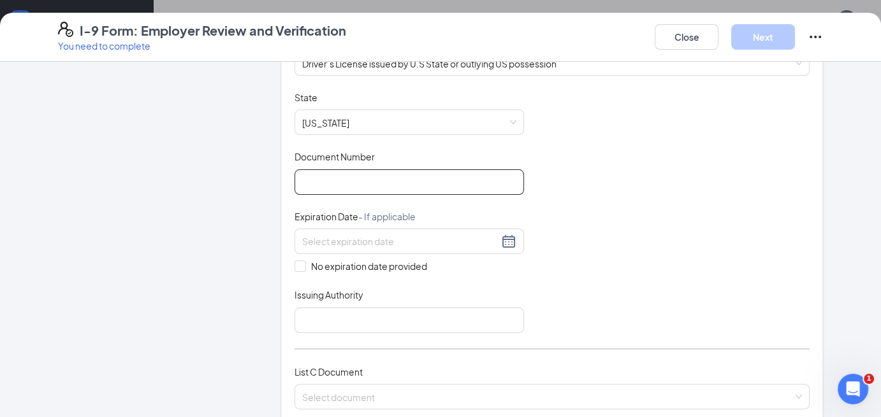
click at [312, 177] on input "Document Number" at bounding box center [408, 182] width 229 height 25
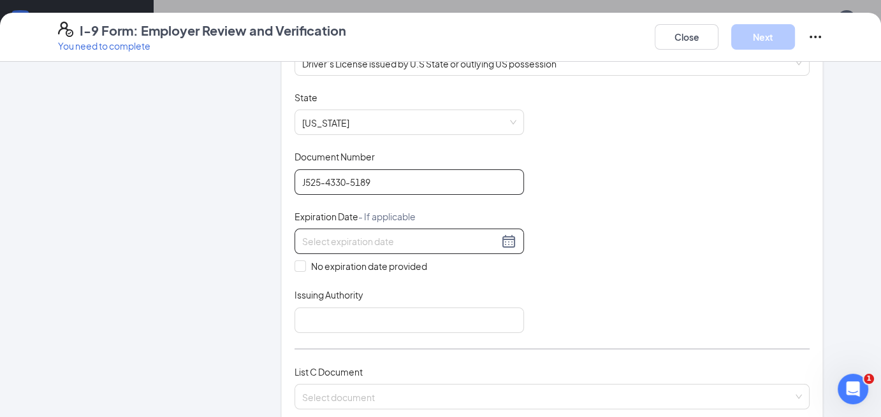
type input "J525-4330-5189"
click at [318, 239] on input at bounding box center [400, 242] width 196 height 14
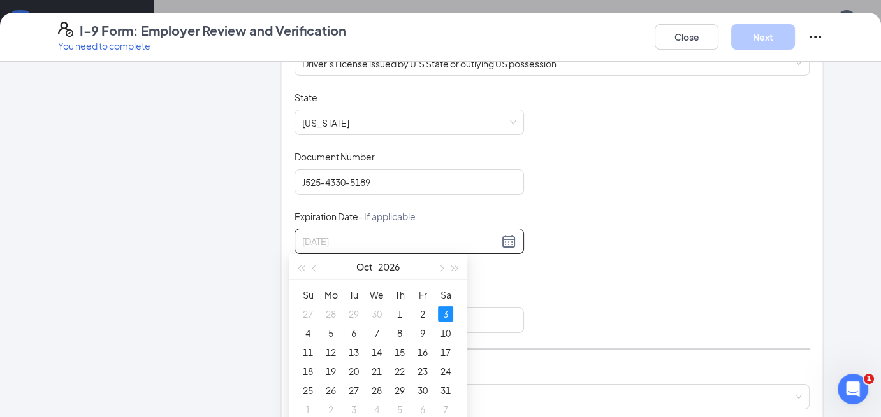
click at [447, 312] on div "3" at bounding box center [445, 314] width 15 height 15
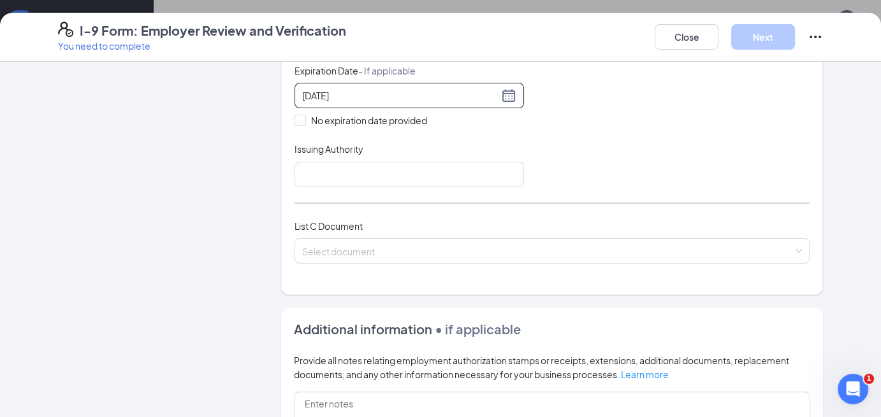
scroll to position [375, 0]
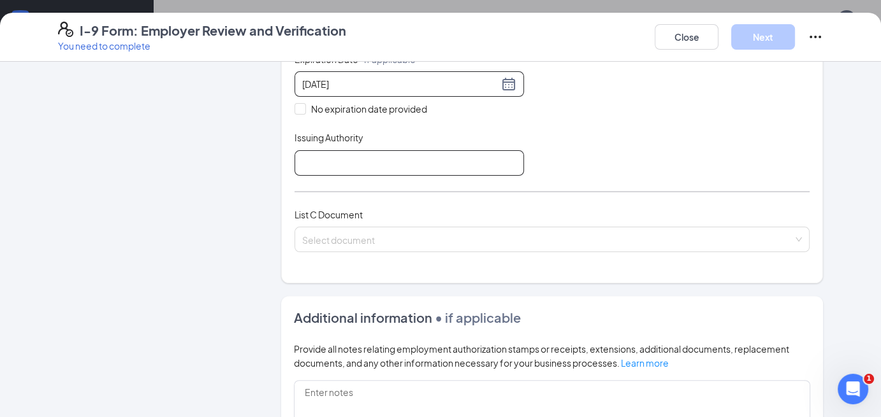
type input "[DATE]"
click at [324, 162] on input "Issuing Authority" at bounding box center [408, 162] width 229 height 25
type input "[US_STATE]"
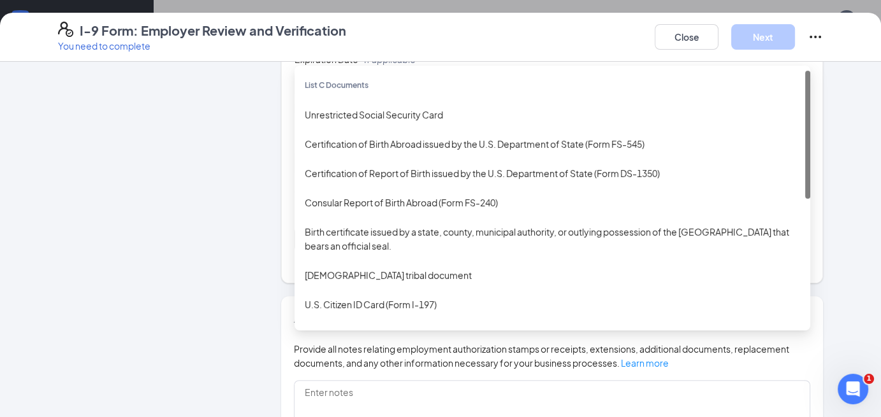
click at [310, 237] on div "Select document List C Documents Unrestricted Social Security Card Certificatio…" at bounding box center [551, 239] width 515 height 25
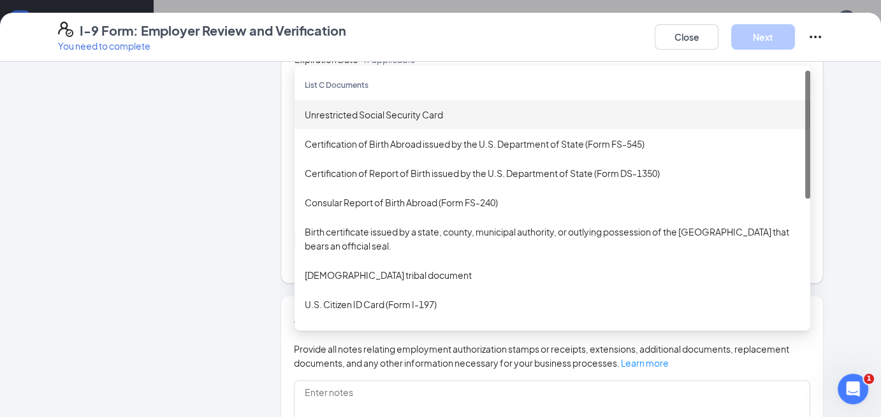
click at [323, 108] on div "Unrestricted Social Security Card" at bounding box center [552, 115] width 495 height 14
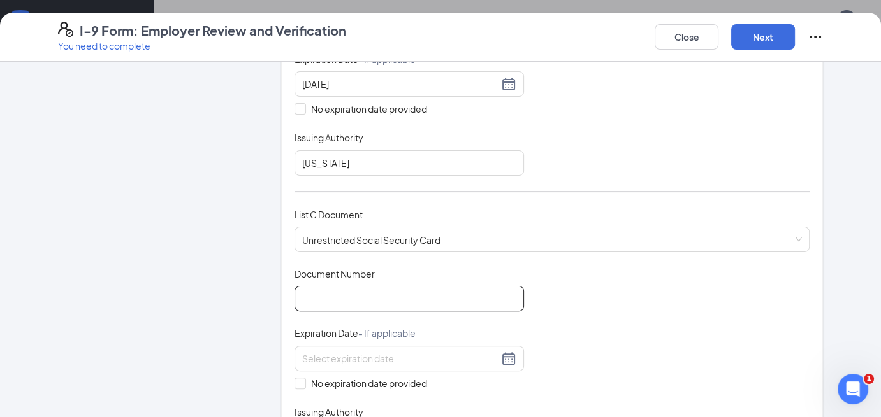
click at [331, 293] on input "Document Number" at bounding box center [408, 298] width 229 height 25
type input "349044545"
click at [347, 353] on input at bounding box center [400, 359] width 196 height 14
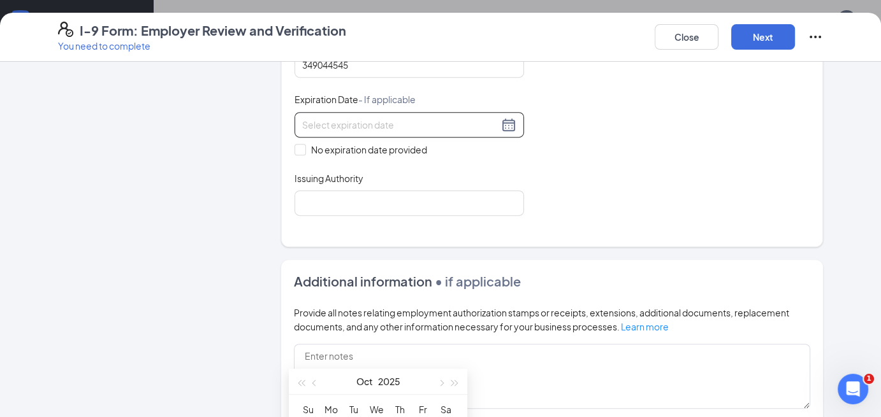
scroll to position [611, 0]
click at [295, 143] on input "No expiration date provided" at bounding box center [298, 147] width 9 height 9
checkbox input "true"
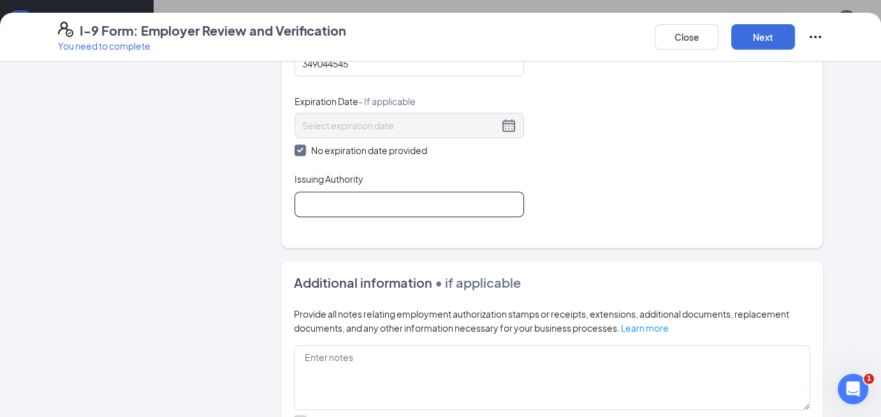
click at [326, 194] on input "Issuing Authority" at bounding box center [408, 204] width 229 height 25
type input "[GEOGRAPHIC_DATA]"
click at [774, 34] on button "Next" at bounding box center [763, 36] width 64 height 25
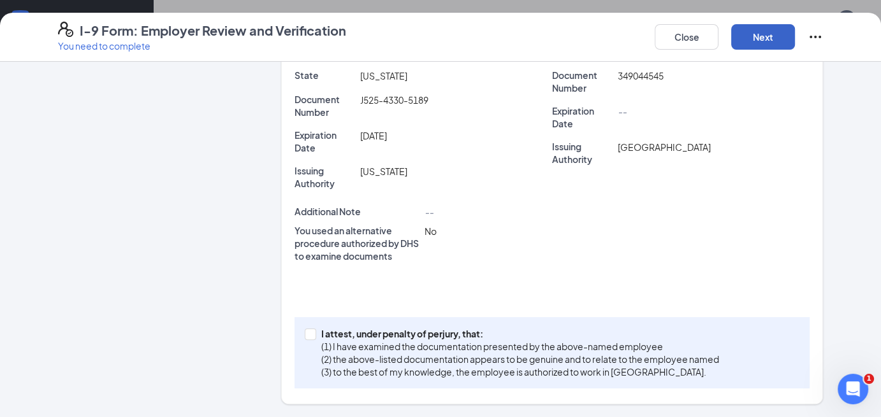
scroll to position [327, 0]
click at [305, 335] on input "I attest, under penalty of [PERSON_NAME], that: (1) I have examined the documen…" at bounding box center [309, 334] width 9 height 9
checkbox input "true"
click at [761, 41] on button "Next" at bounding box center [763, 36] width 64 height 25
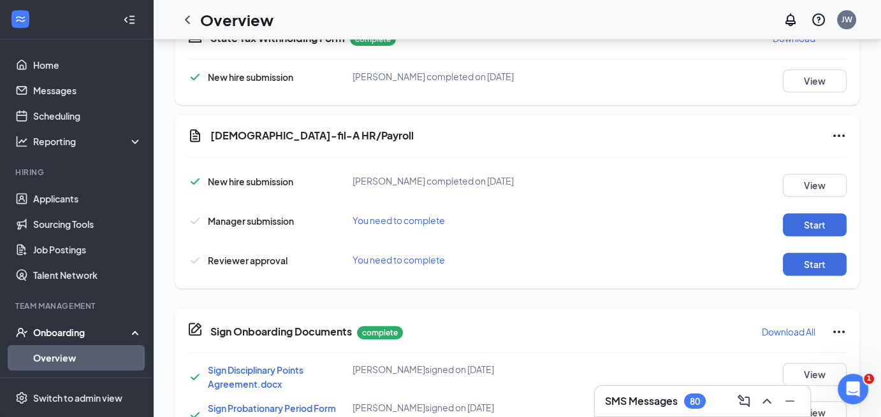
scroll to position [546, 0]
click at [809, 223] on button "Start" at bounding box center [815, 224] width 64 height 23
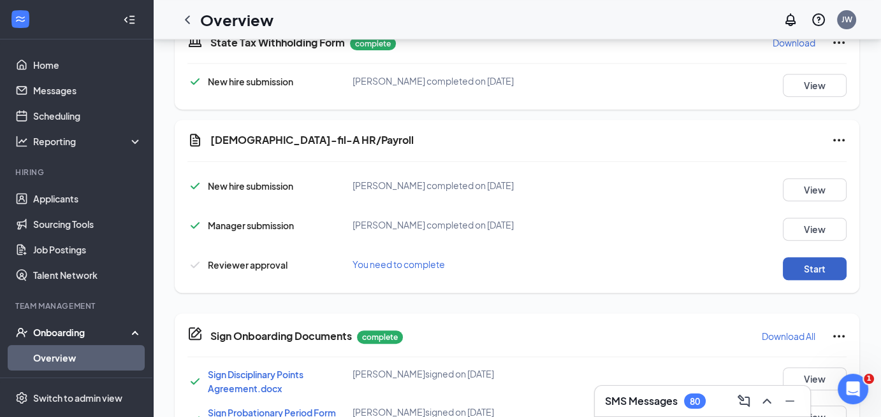
click at [811, 268] on button "Start" at bounding box center [815, 268] width 64 height 23
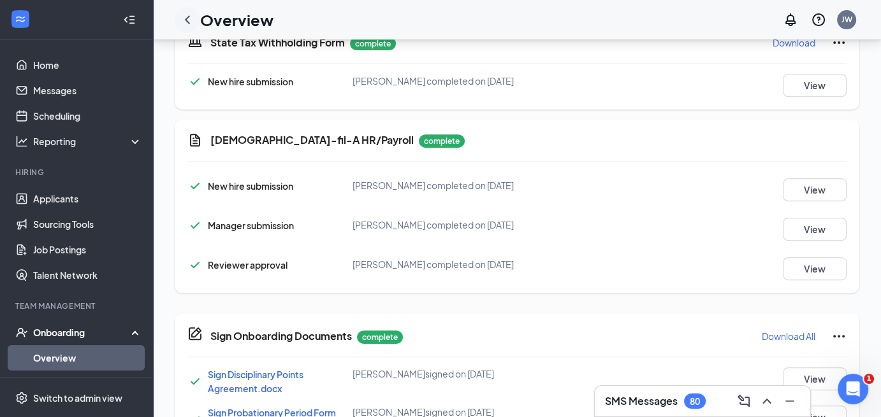
click at [186, 25] on icon "ChevronLeft" at bounding box center [187, 19] width 15 height 15
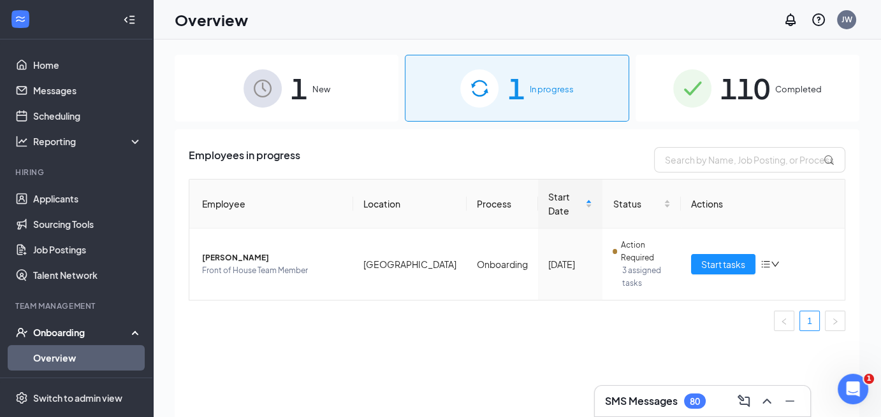
click at [533, 78] on div "1 In progress" at bounding box center [517, 88] width 224 height 67
click at [307, 87] on div "1 New" at bounding box center [287, 88] width 224 height 67
